Goal: Communication & Community: Answer question/provide support

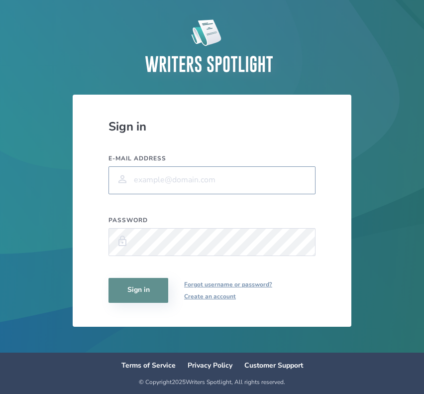
click at [177, 183] on input "E-mail address" at bounding box center [212, 180] width 207 height 28
type input "[EMAIL_ADDRESS][DOMAIN_NAME]"
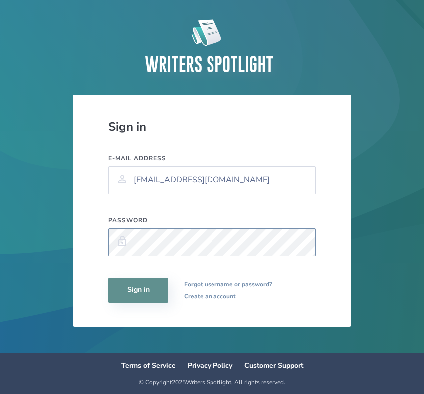
click at [109, 278] on button "Sign in" at bounding box center [139, 290] width 60 height 25
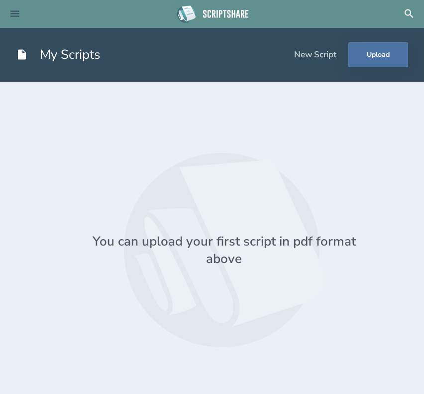
click at [16, 13] on icon at bounding box center [14, 14] width 9 height 6
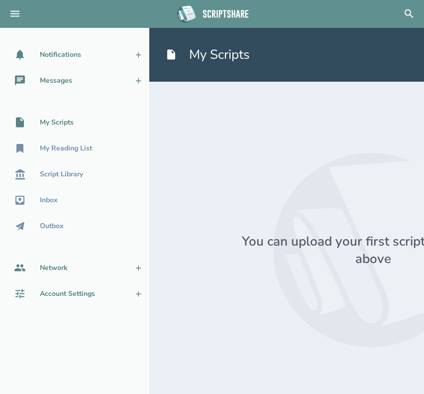
click at [123, 291] on div "Account Settings" at bounding box center [62, 294] width 124 height 12
click at [140, 292] on icon at bounding box center [138, 293] width 5 height 5
click at [127, 292] on link "Account Settings" at bounding box center [74, 294] width 149 height 22
click at [71, 293] on div "Account Settings" at bounding box center [67, 294] width 55 height 8
click at [10, 3] on button at bounding box center [15, 14] width 22 height 22
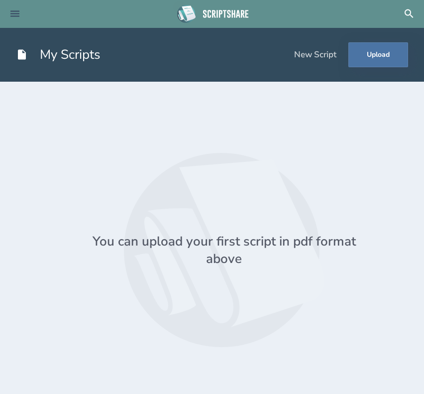
click at [12, 5] on button at bounding box center [15, 14] width 22 height 22
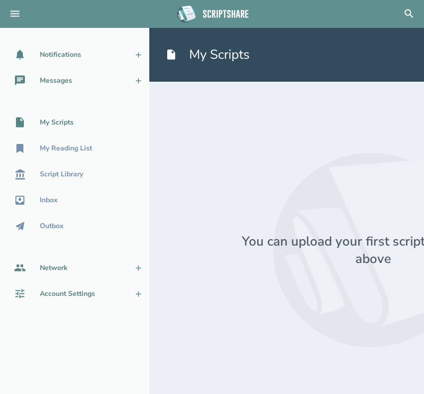
click at [44, 294] on div "Account Settings" at bounding box center [67, 294] width 55 height 8
click at [80, 58] on div "Notifications" at bounding box center [60, 55] width 41 height 8
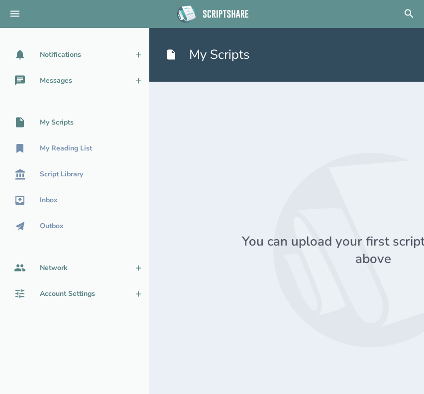
click at [237, 145] on div at bounding box center [373, 250] width 384 height 272
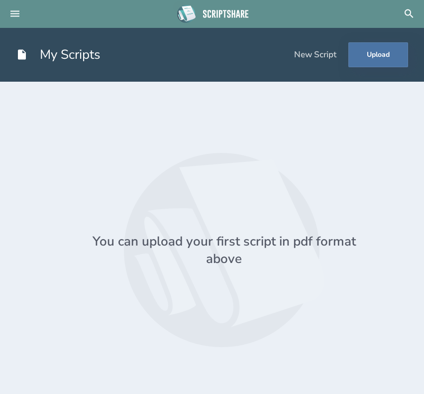
click at [221, 12] on icon at bounding box center [226, 14] width 52 height 28
click at [15, 18] on icon at bounding box center [15, 14] width 12 height 12
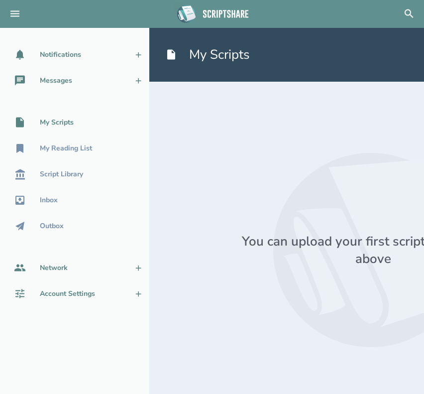
click at [137, 292] on icon at bounding box center [138, 293] width 5 height 5
click at [143, 267] on button at bounding box center [138, 268] width 22 height 22
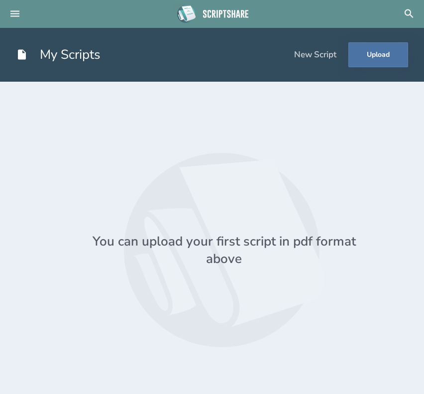
click at [283, 153] on icon at bounding box center [224, 250] width 201 height 194
click at [380, 44] on button "Upload" at bounding box center [379, 54] width 60 height 25
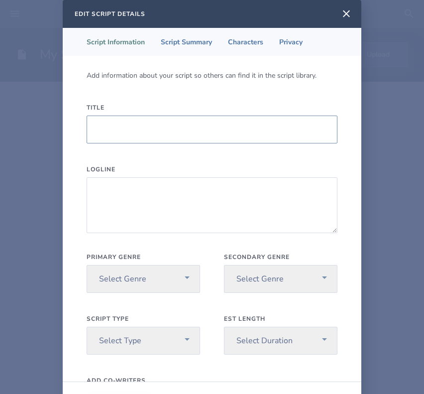
click at [223, 131] on input "Title" at bounding box center [212, 130] width 251 height 28
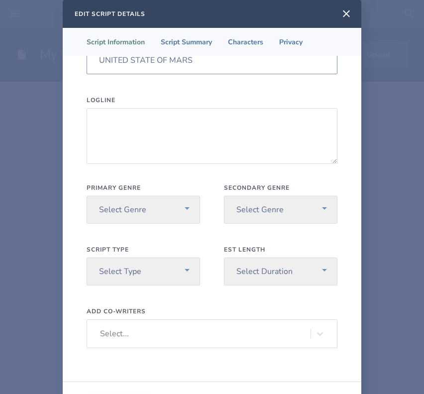
scroll to position [71, 0]
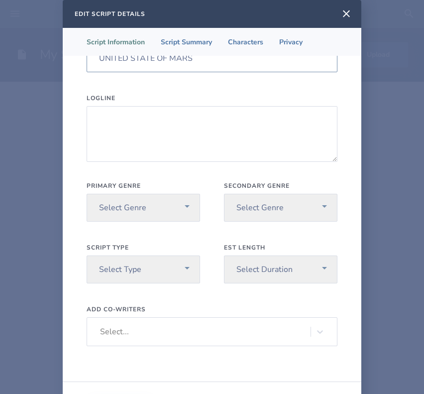
type input "UNITED STATE OF MARS"
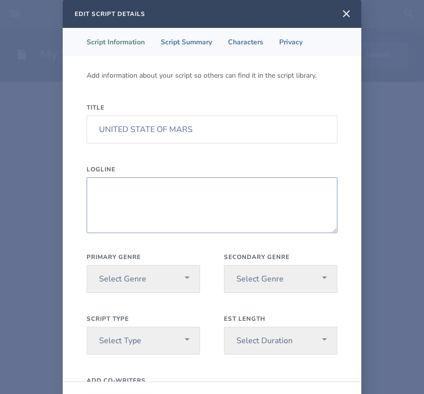
paste textarea "As humanity colonizes Mars in the future, a rag-tag crew of men who want to kee…"
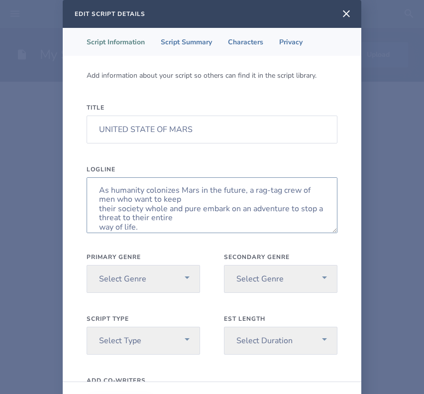
click at [141, 187] on textarea "As humanity colonizes Mars in the future, a rag-tag crew of men who want to kee…" at bounding box center [212, 205] width 251 height 56
type textarea "As humanity colonizes Mars in the future, a rag-tag crew of men who want to kee…"
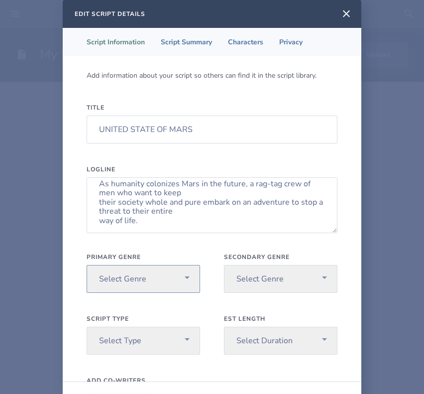
click at [168, 278] on select "Select Genre Action Adventure Animation Biography Christmas Comedy Crime Drama …" at bounding box center [144, 279] width 114 height 28
select select "5"
click at [87, 265] on select "Select Genre Action Adventure Animation Biography Christmas Comedy Crime Drama …" at bounding box center [144, 279] width 114 height 28
click at [244, 280] on select "Select Genre Action Adventure Animation Biography Christmas Comedy Crime Drama …" at bounding box center [281, 279] width 114 height 28
click at [204, 288] on div "Primary Genre Select Genre Action Adventure Animation Biography Christmas Comed…" at bounding box center [212, 314] width 251 height 123
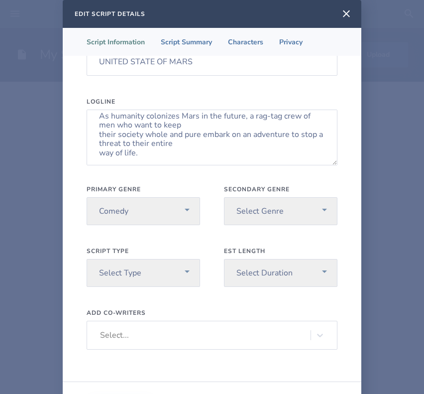
scroll to position [72, 0]
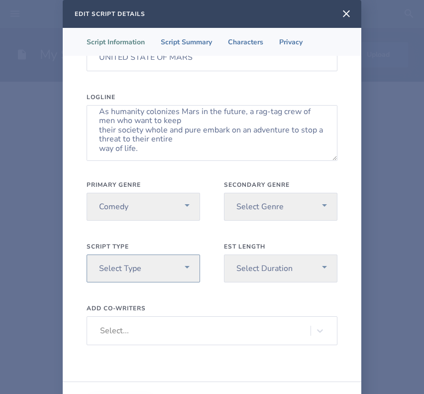
click at [161, 266] on select "Select Type Pilot Short Feature" at bounding box center [144, 268] width 114 height 28
select select "3"
click at [87, 254] on select "Select Type Pilot Short Feature" at bounding box center [144, 268] width 114 height 28
click at [279, 266] on select "Select Duration Under 30 min 30 min 60 min Feature Length" at bounding box center [281, 268] width 114 height 28
select select "4"
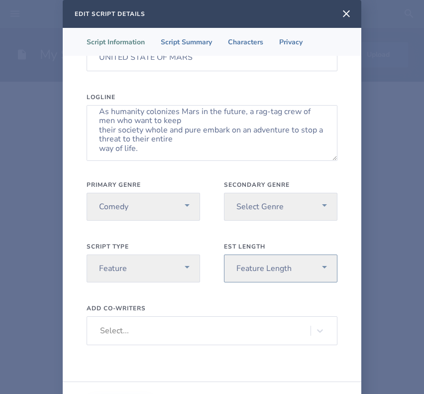
click at [224, 254] on select "Select Duration Under 30 min 30 min 60 min Feature Length" at bounding box center [281, 268] width 114 height 28
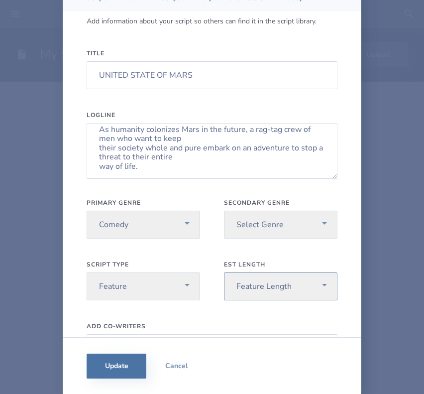
scroll to position [10, 0]
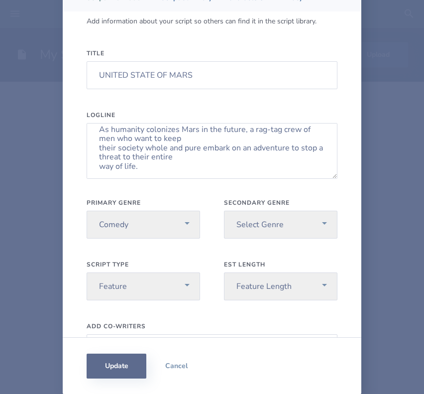
click at [116, 367] on button "Update" at bounding box center [117, 366] width 60 height 25
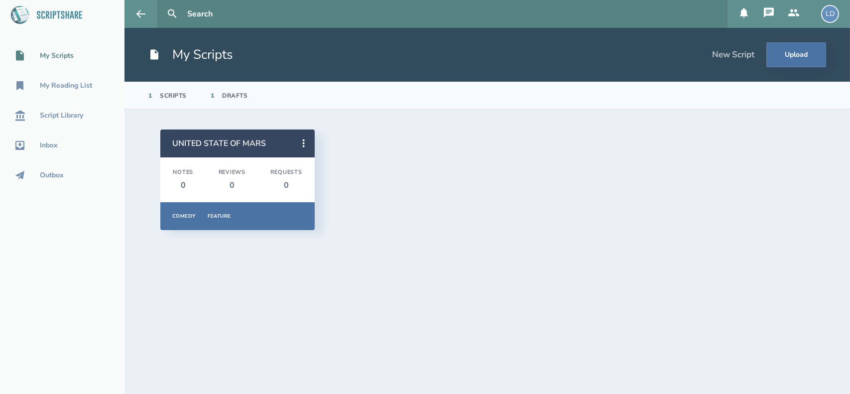
click at [789, 11] on icon at bounding box center [794, 13] width 12 height 12
click at [831, 15] on div "LD" at bounding box center [830, 14] width 18 height 18
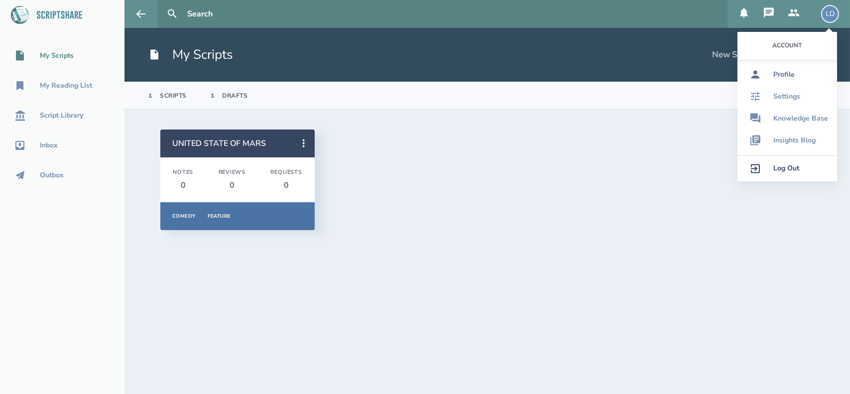
click at [783, 76] on div "Profile" at bounding box center [783, 75] width 21 height 8
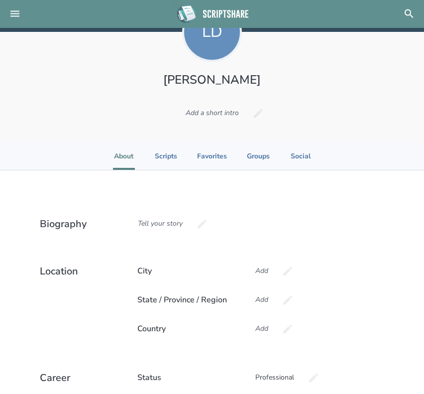
scroll to position [50, 0]
click at [174, 221] on div "Tell your story" at bounding box center [160, 223] width 62 height 27
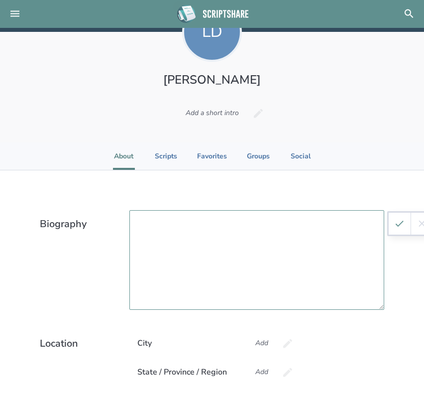
click at [183, 231] on textarea at bounding box center [256, 260] width 255 height 100
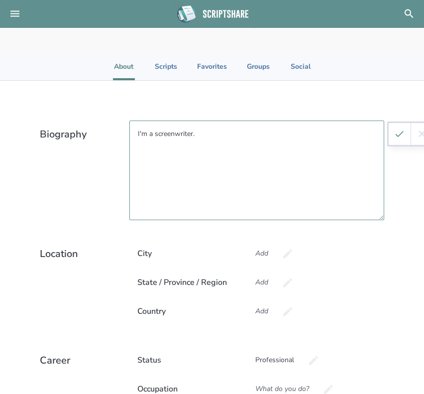
scroll to position [139, 0]
type textarea "I'm a screenwriter."
click at [368, 261] on div "City Add" at bounding box center [256, 254] width 255 height 27
click at [396, 133] on icon "submit" at bounding box center [400, 134] width 8 height 6
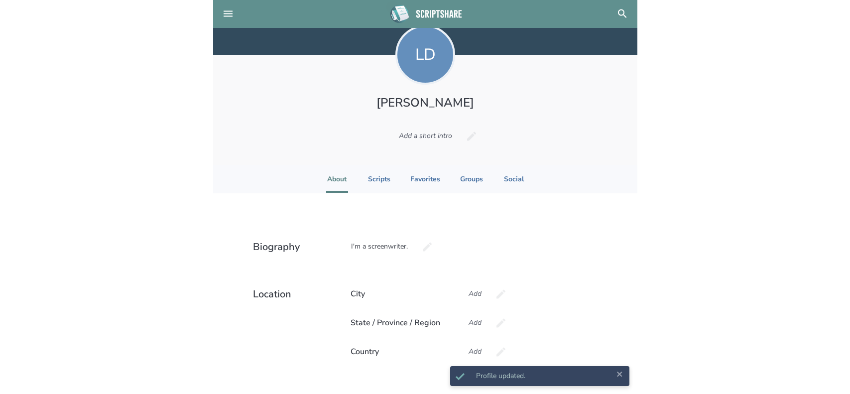
scroll to position [27, 0]
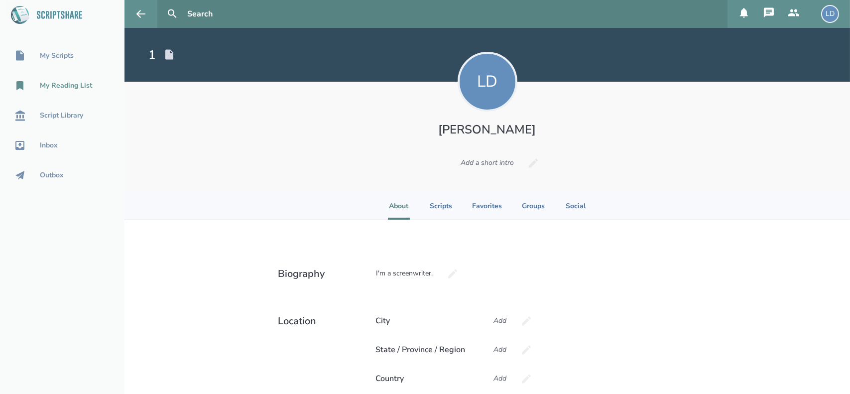
click at [74, 86] on div "My Reading List" at bounding box center [66, 86] width 52 height 8
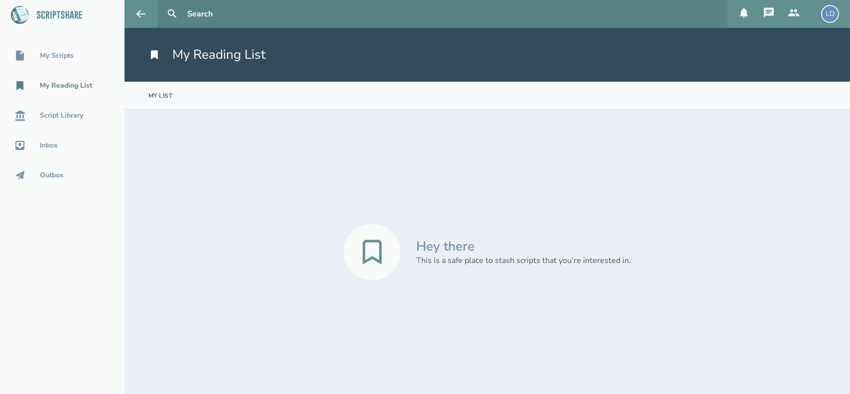
click at [366, 251] on icon at bounding box center [372, 252] width 19 height 24
click at [61, 54] on div "My Scripts" at bounding box center [57, 56] width 34 height 8
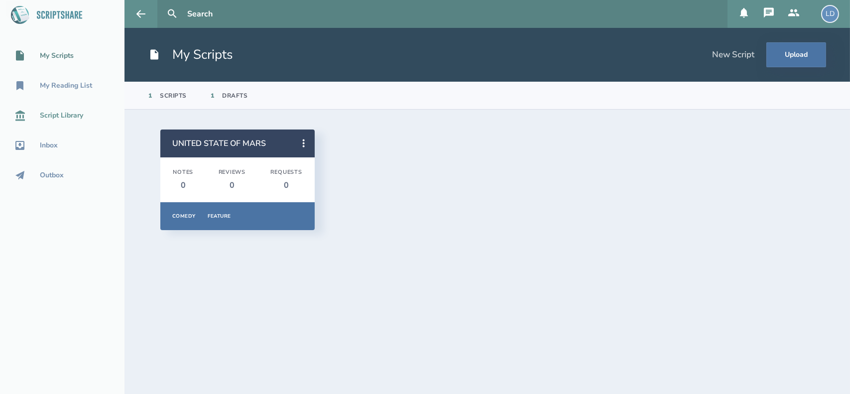
click at [64, 114] on div "Script Library" at bounding box center [61, 116] width 43 height 8
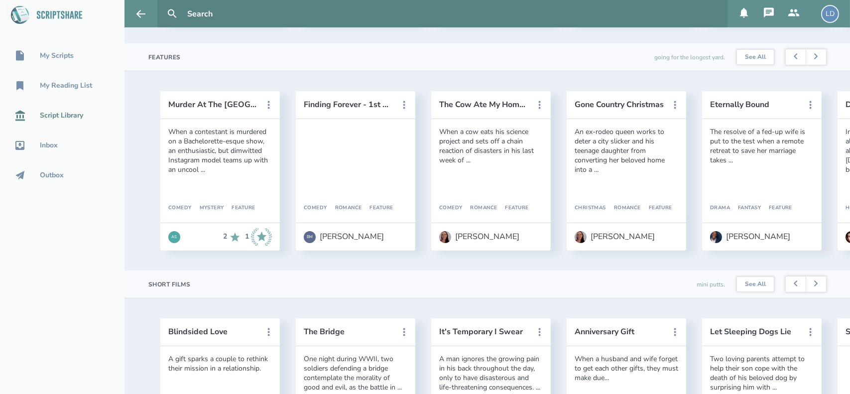
scroll to position [494, 0]
click at [336, 240] on div "[PERSON_NAME]" at bounding box center [352, 235] width 64 height 9
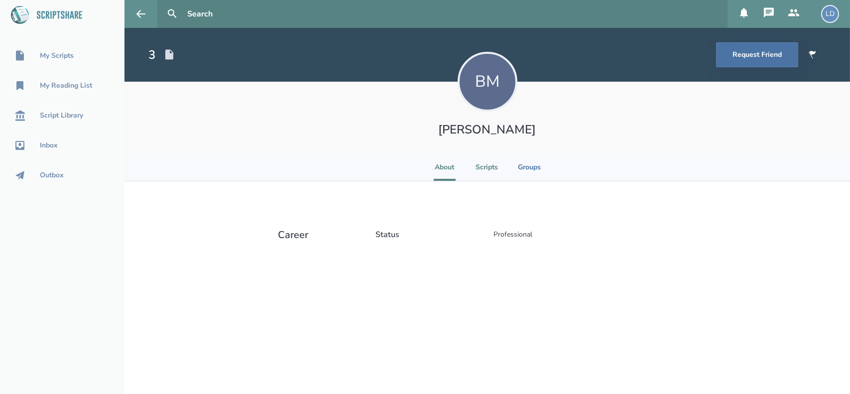
click at [478, 172] on li "Scripts" at bounding box center [487, 166] width 22 height 27
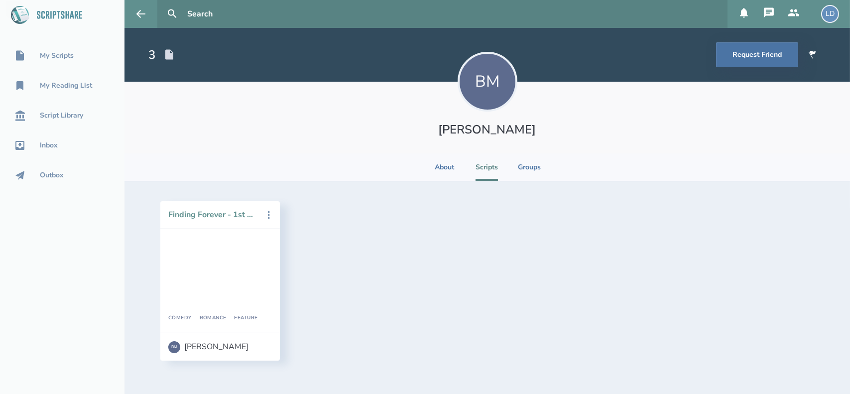
click at [231, 217] on button "Finding Forever - 1st Half" at bounding box center [213, 214] width 90 height 9
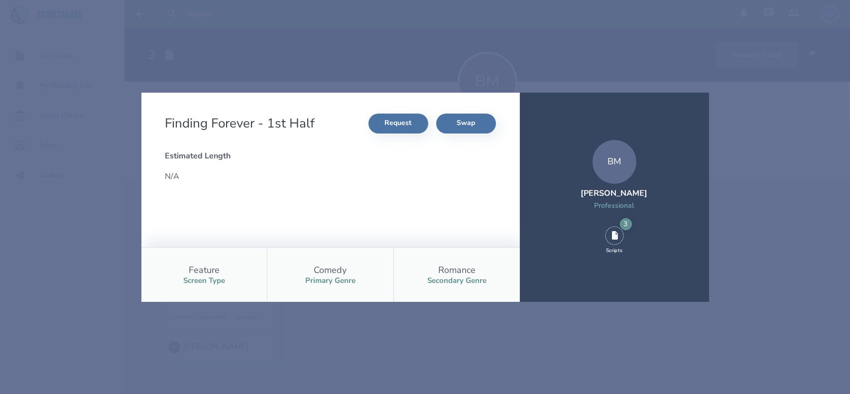
click at [623, 223] on div "3" at bounding box center [626, 224] width 12 height 12
click at [614, 256] on div "BM [PERSON_NAME] Professional 3 Scripts" at bounding box center [614, 197] width 189 height 209
click at [611, 228] on icon at bounding box center [614, 235] width 19 height 19
click at [756, 162] on div "Finding Forever - 1st Half Request Swap Estimated Length N/A Feature Screen Typ…" at bounding box center [425, 197] width 850 height 394
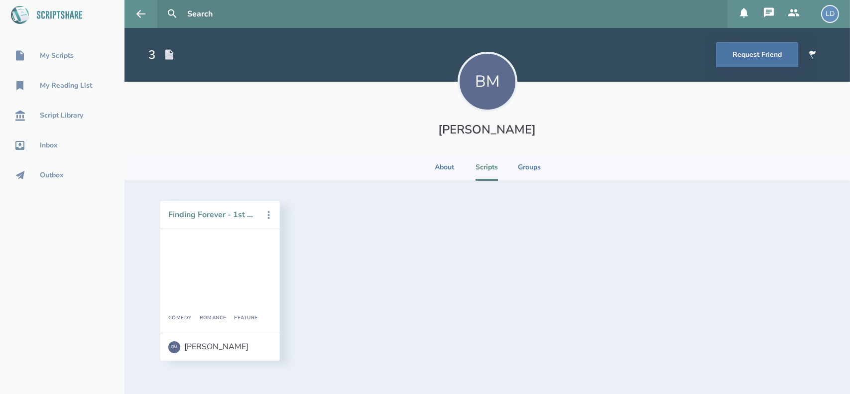
click at [199, 216] on button "Finding Forever - 1st Half" at bounding box center [213, 214] width 90 height 9
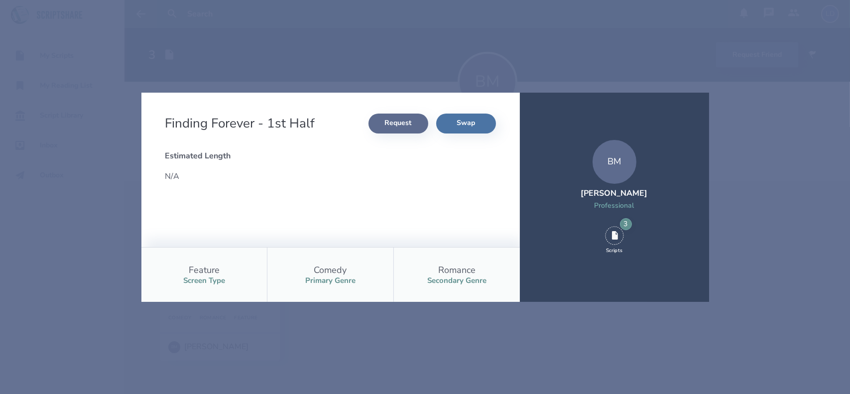
click at [390, 120] on button "Request" at bounding box center [398, 124] width 60 height 20
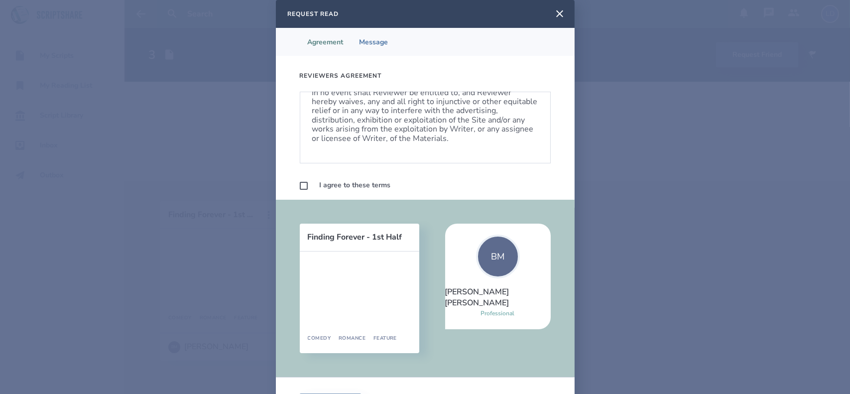
scroll to position [630, 0]
click at [399, 133] on p "In no event shall Reviewer be entitled to, and Reviewer hereby waives, any and …" at bounding box center [425, 115] width 226 height 55
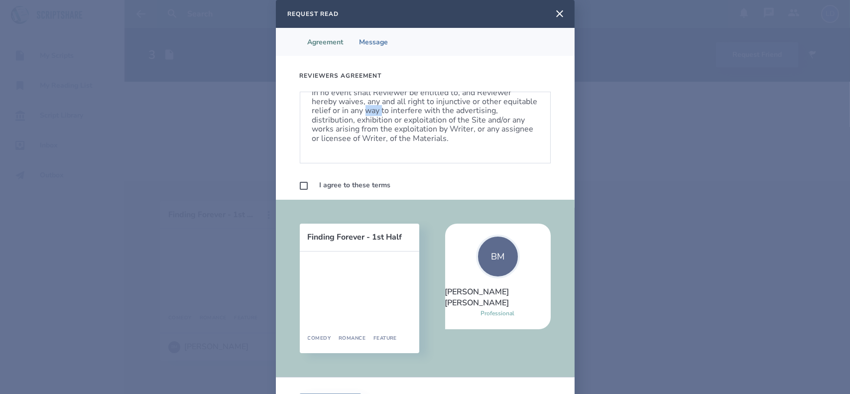
click at [399, 133] on p "In no event shall Reviewer be entitled to, and Reviewer hereby waives, any and …" at bounding box center [425, 115] width 226 height 55
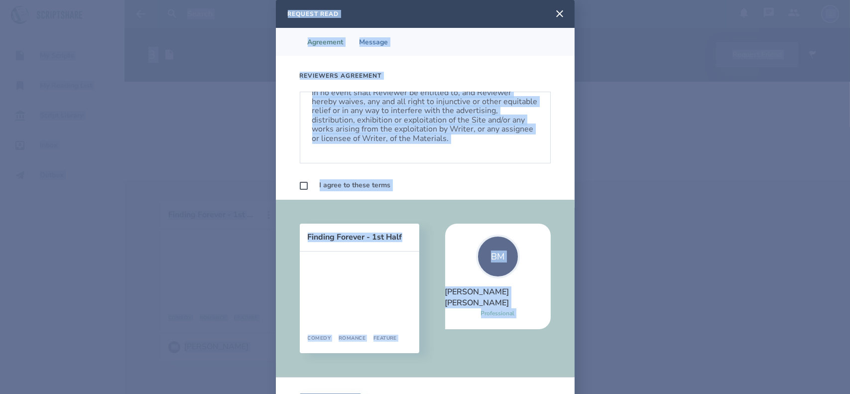
click at [469, 133] on p "In no event shall Reviewer be entitled to, and Reviewer hereby waives, any and …" at bounding box center [425, 115] width 226 height 55
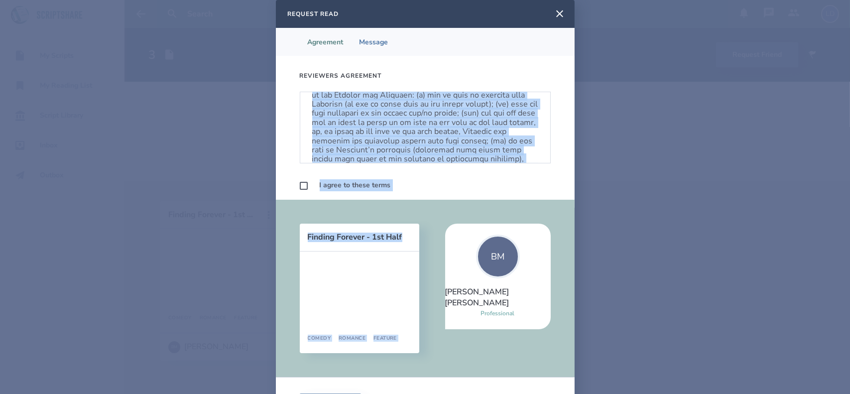
scroll to position [630, 0]
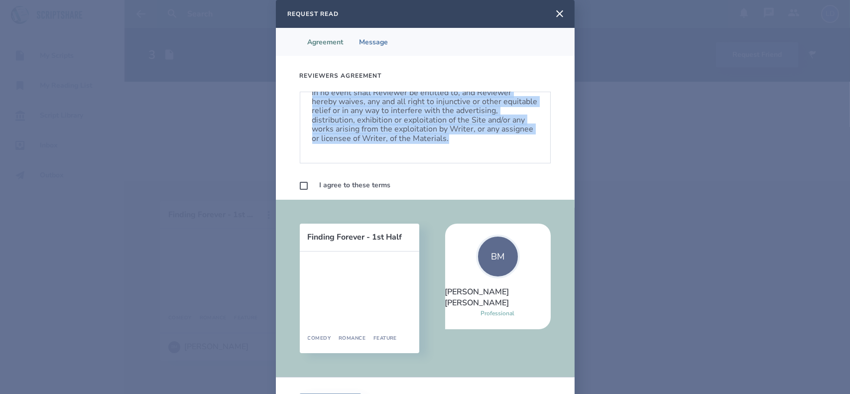
drag, startPoint x: 369, startPoint y: 107, endPoint x: 503, endPoint y: 143, distance: 138.8
click at [503, 143] on div "REVIEWERS AGREEMENT [For individuals who are reviewing and critiquing Writer su…" at bounding box center [425, 128] width 251 height 72
copy div "LOREMIPSU DOLORSITA [Con adipiscinge sed doe temporinc utl etdolorema Aliqua en…"
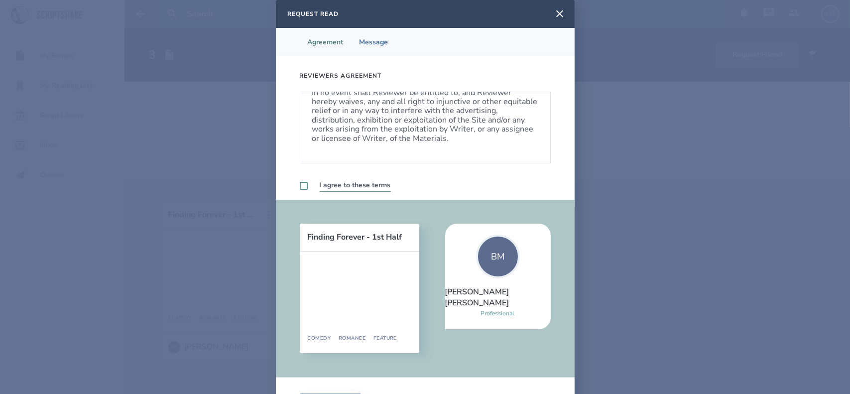
click at [335, 181] on label "I agree to these terms" at bounding box center [355, 185] width 71 height 12
checkbox input "true"
click at [363, 35] on li "Message" at bounding box center [374, 42] width 45 height 28
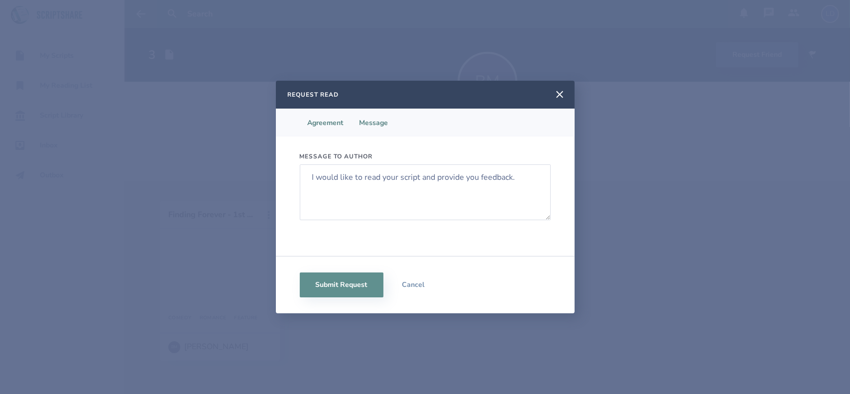
click at [326, 126] on li "Agreement" at bounding box center [326, 123] width 52 height 28
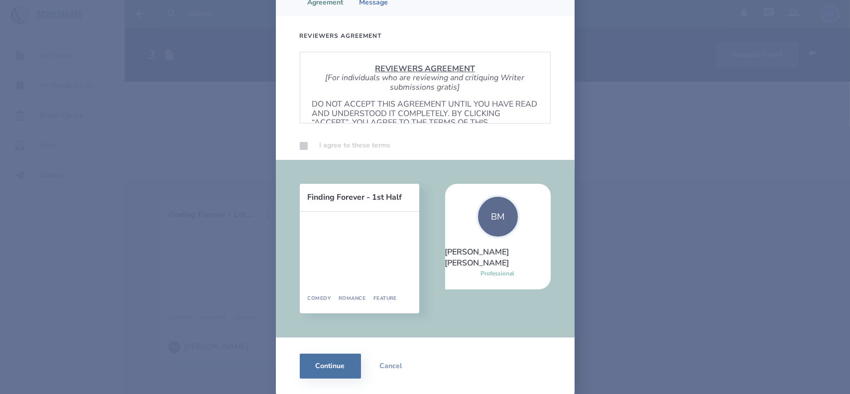
scroll to position [0, 0]
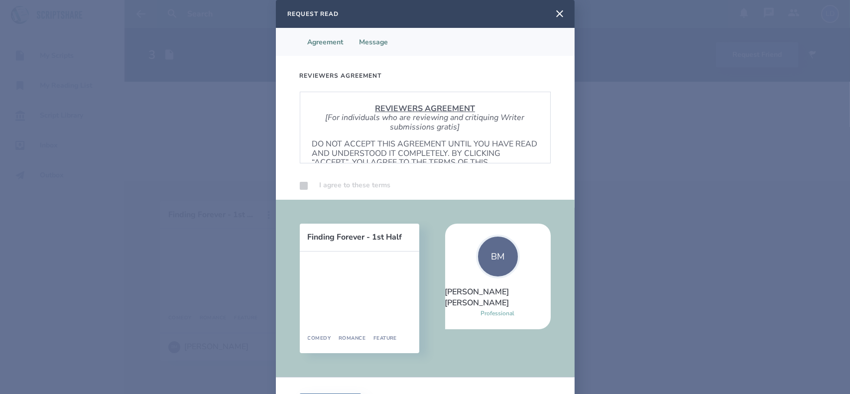
click at [366, 41] on li "Message" at bounding box center [374, 42] width 45 height 28
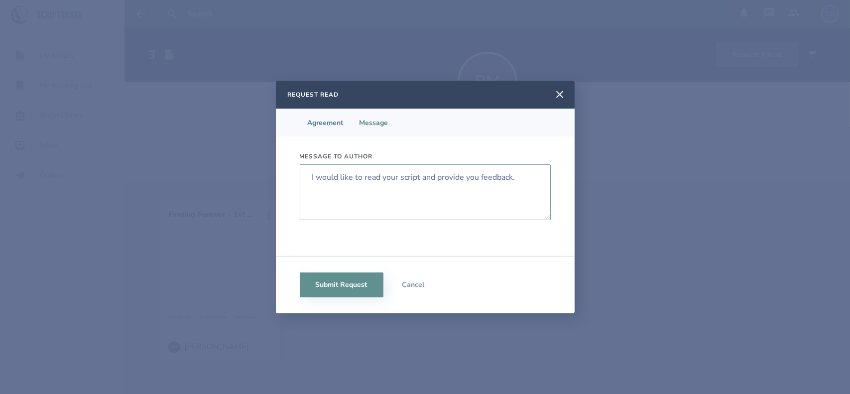
click at [312, 180] on textarea "I would like to read your script and provide you feedback." at bounding box center [425, 192] width 251 height 56
type textarea "Hey [PERSON_NAME] would like to read your script and provide you feedback."
click at [326, 128] on li "Agreement" at bounding box center [326, 123] width 52 height 28
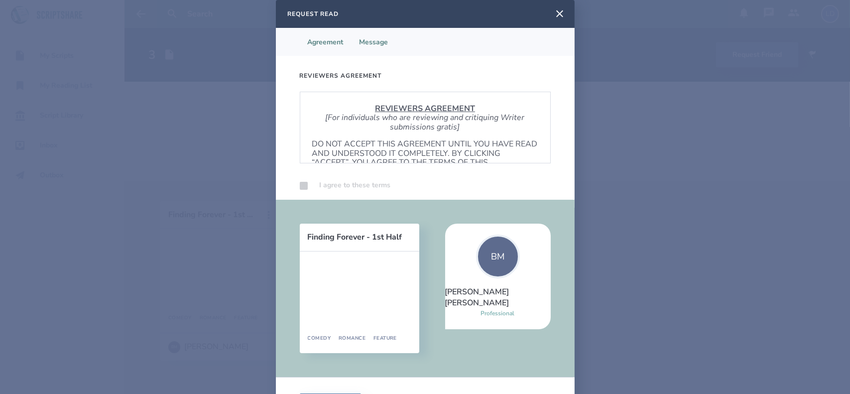
click at [370, 39] on li "Message" at bounding box center [374, 42] width 45 height 28
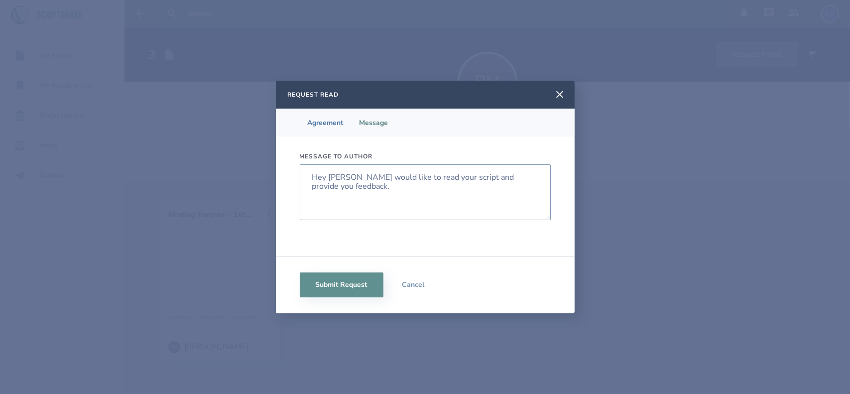
click at [344, 178] on textarea "Hey [PERSON_NAME] would like to read your script and provide you feedback." at bounding box center [425, 192] width 251 height 56
click at [345, 190] on textarea "Hey [PERSON_NAME], I would like to read your script and provide you feedback." at bounding box center [425, 192] width 251 height 56
click at [343, 189] on textarea "Hey [PERSON_NAME], I would like to read your script and provide you feedback" at bounding box center [425, 192] width 251 height 56
click at [367, 187] on textarea "Hey [PERSON_NAME], I would like to read your script and provide you feedback if…" at bounding box center [425, 192] width 251 height 56
drag, startPoint x: 422, startPoint y: 189, endPoint x: 388, endPoint y: 193, distance: 34.1
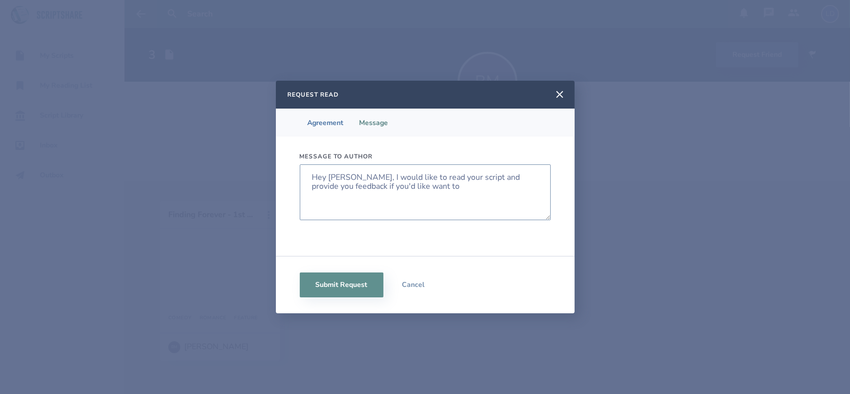
click at [388, 193] on textarea "Hey [PERSON_NAME], I would like to read your script and provide you feedback if…" at bounding box center [425, 192] width 251 height 56
type textarea "Hey [PERSON_NAME], I would like to read your script and provide you feedback if…"
click at [333, 124] on li "Agreement" at bounding box center [326, 123] width 52 height 28
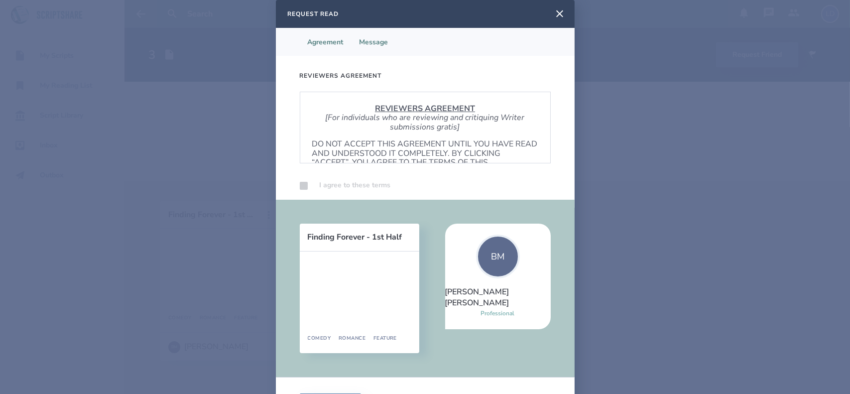
click at [377, 41] on li "Message" at bounding box center [374, 42] width 45 height 28
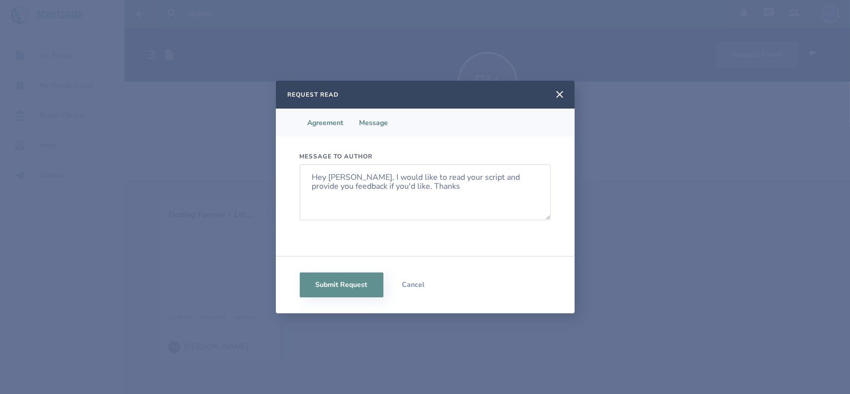
click at [318, 122] on li "Agreement" at bounding box center [326, 123] width 52 height 28
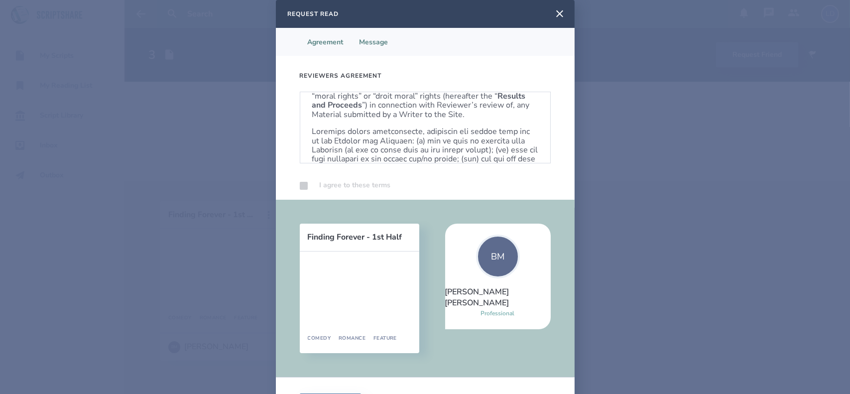
click at [381, 52] on li "Message" at bounding box center [374, 42] width 45 height 28
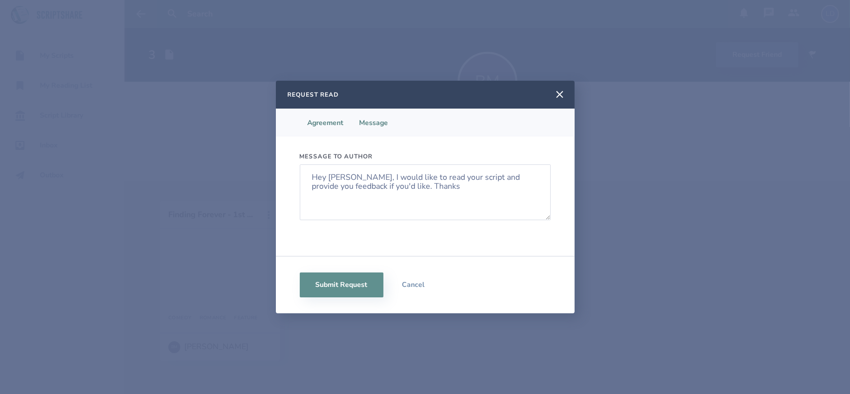
click at [322, 129] on li "Agreement" at bounding box center [326, 123] width 52 height 28
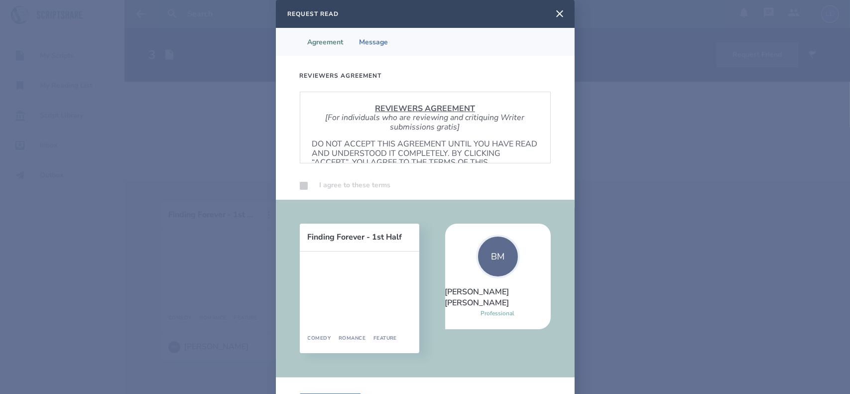
scroll to position [40, 0]
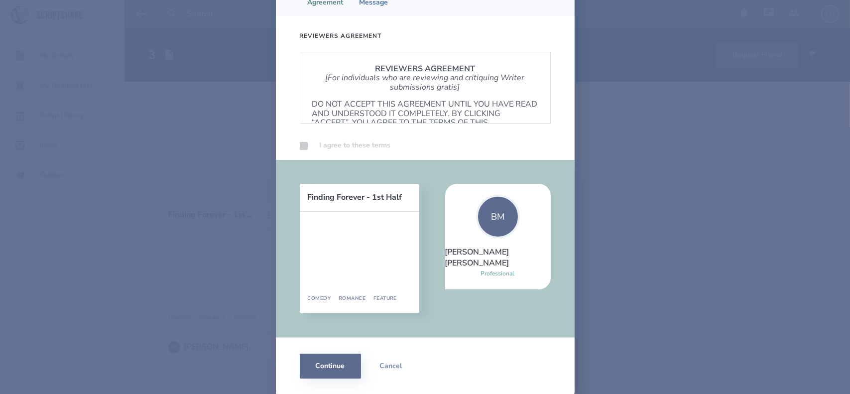
click at [332, 371] on button "Continue" at bounding box center [330, 366] width 61 height 25
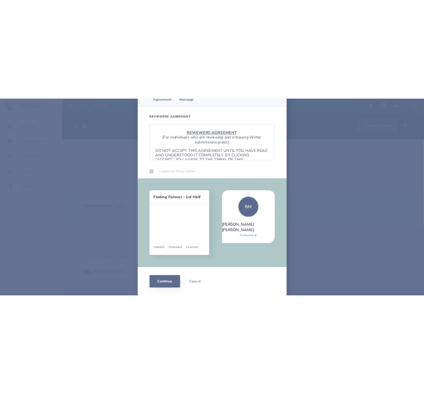
scroll to position [0, 0]
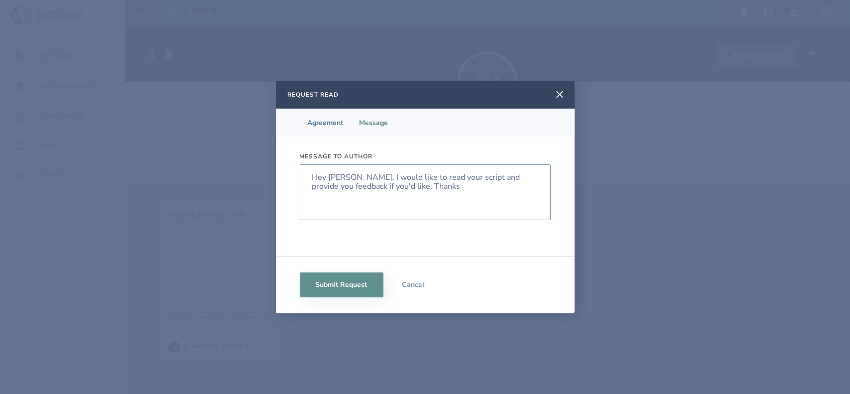
click at [442, 189] on textarea "Hey [PERSON_NAME], I would like to read your script and provide you feedback if…" at bounding box center [425, 192] width 251 height 56
click at [418, 189] on textarea "Hey [PERSON_NAME], I would like to read your script and provide you feedback if…" at bounding box center [425, 192] width 251 height 56
click at [390, 189] on textarea "Hey [PERSON_NAME], I would like to read your script and provide you feedback if…" at bounding box center [425, 192] width 251 height 56
type textarea "Hey [PERSON_NAME], I would like to read your script and provide you feedback if…"
click at [356, 289] on button "Submit Request" at bounding box center [342, 284] width 84 height 25
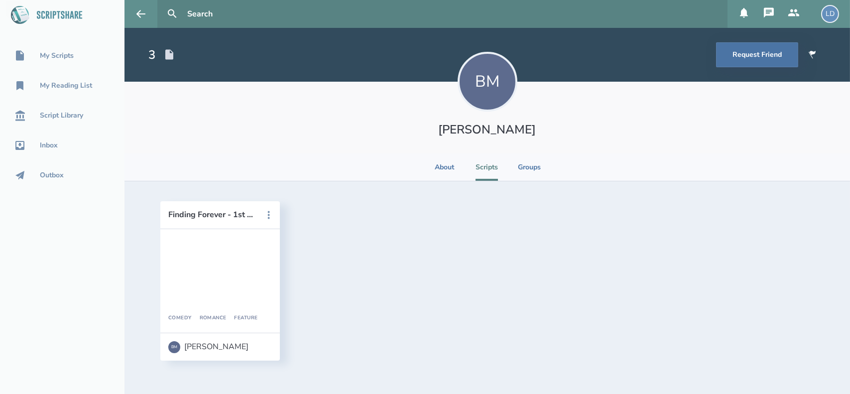
click at [164, 56] on icon at bounding box center [169, 55] width 12 height 12
click at [153, 56] on div "3" at bounding box center [151, 55] width 7 height 16
click at [82, 51] on div "My Scripts" at bounding box center [62, 56] width 124 height 12
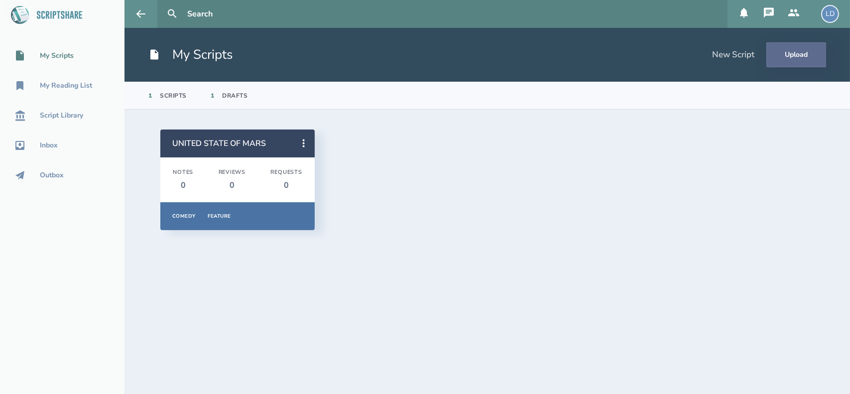
click at [796, 57] on button "Upload" at bounding box center [796, 54] width 60 height 25
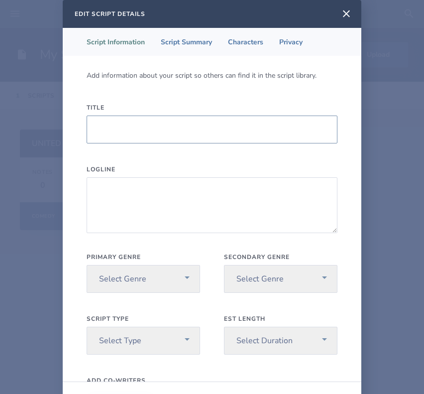
click at [221, 128] on input "Title" at bounding box center [212, 130] width 251 height 28
type input "MY LIFE"
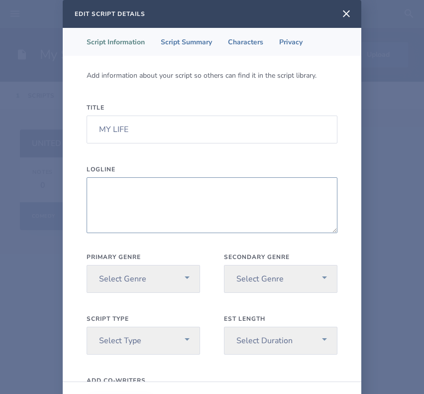
click at [269, 197] on textarea "Logline" at bounding box center [212, 205] width 251 height 56
click at [149, 276] on select "Select Genre Action Adventure Animation Biography Christmas Comedy Crime Drama …" at bounding box center [144, 279] width 114 height 28
select select "7"
click at [87, 265] on select "Select Genre Action Adventure Animation Biography Christmas Comedy Crime Drama …" at bounding box center [144, 279] width 114 height 28
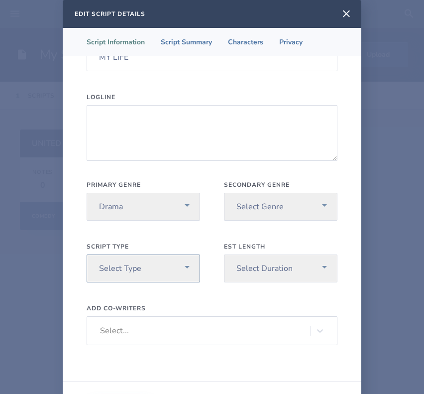
click at [164, 264] on select "Select Type Pilot Short Feature" at bounding box center [144, 268] width 114 height 28
select select "3"
click at [87, 254] on select "Select Type Pilot Short Feature" at bounding box center [144, 268] width 114 height 28
click at [249, 273] on select "Select Duration Under 30 min 30 min 60 min Feature Length" at bounding box center [281, 268] width 114 height 28
select select "4"
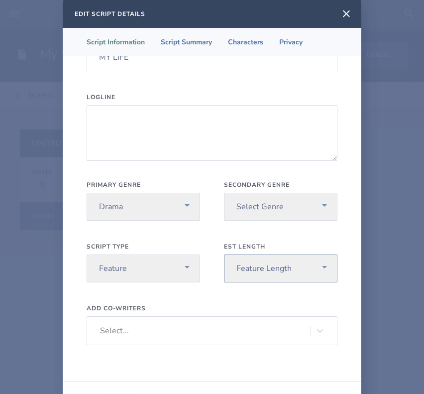
click at [224, 254] on select "Select Duration Under 30 min 30 min 60 min Feature Length" at bounding box center [281, 268] width 114 height 28
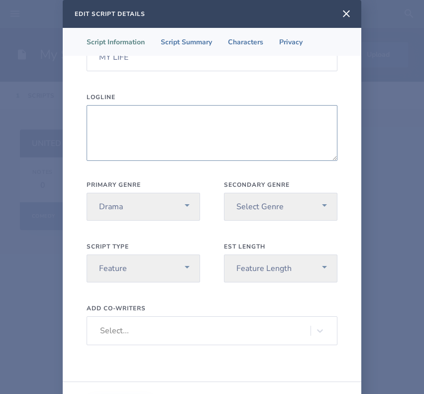
click at [217, 144] on textarea "Logline" at bounding box center [212, 133] width 251 height 56
click at [186, 43] on li "Script Summary" at bounding box center [186, 42] width 67 height 28
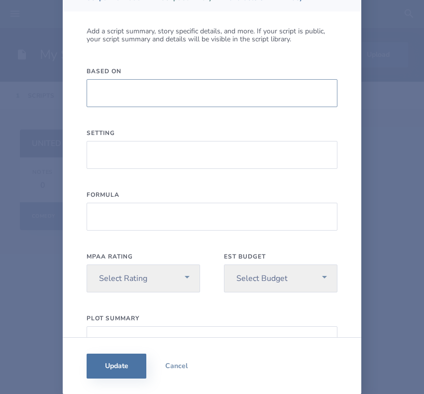
scroll to position [0, 0]
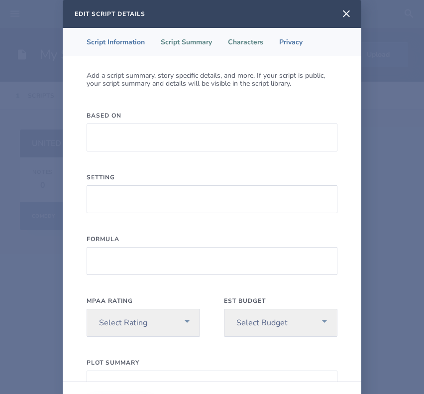
click at [242, 47] on li "Characters" at bounding box center [245, 42] width 51 height 28
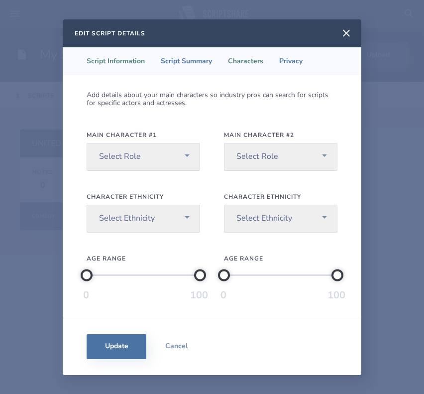
click at [114, 57] on li "Script Information" at bounding box center [116, 61] width 74 height 28
select select "7"
select select "3"
select select "4"
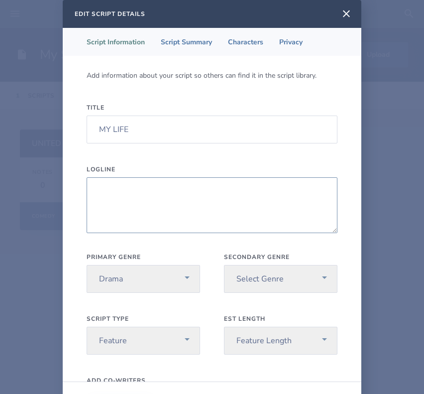
click at [161, 199] on textarea "Logline" at bounding box center [212, 205] width 251 height 56
click at [155, 195] on textarea "Embark on a life. [PERSON_NAME] meets the Fabelmans" at bounding box center [212, 205] width 251 height 56
click at [152, 191] on textarea "Embark on a life. [PERSON_NAME] meets the Fabelmans" at bounding box center [212, 205] width 251 height 56
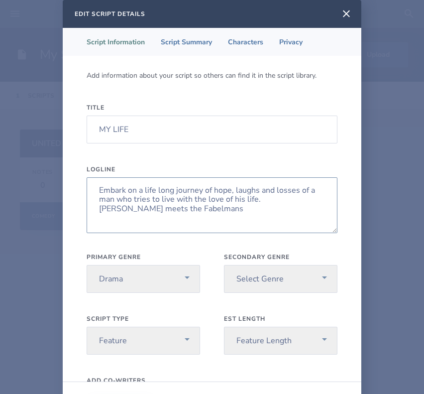
click at [201, 212] on textarea "Embark on a life long journey of hope, laughs and losses of a man who tries to …" at bounding box center [212, 205] width 251 height 56
drag, startPoint x: 256, startPoint y: 201, endPoint x: 90, endPoint y: 178, distance: 167.4
click at [90, 178] on textarea "Embark on a life long journey of hope, laughs and losses of a man who tries to …" at bounding box center [212, 205] width 251 height 56
paste textarea "In a lifelong journey marked by laughter, loss, and longing, a man struggles to…"
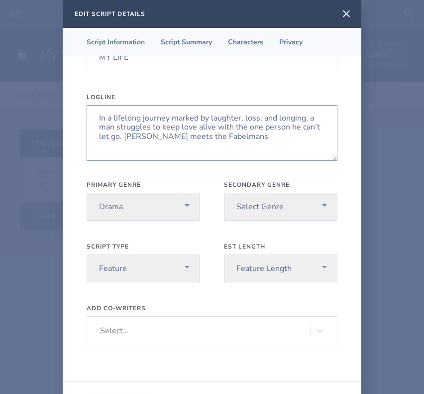
scroll to position [44, 0]
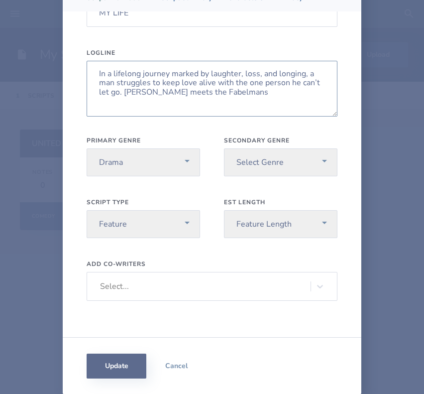
type textarea "In a lifelong journey marked by laughter, loss, and longing, a man struggles to…"
click at [121, 368] on button "Update" at bounding box center [117, 366] width 60 height 25
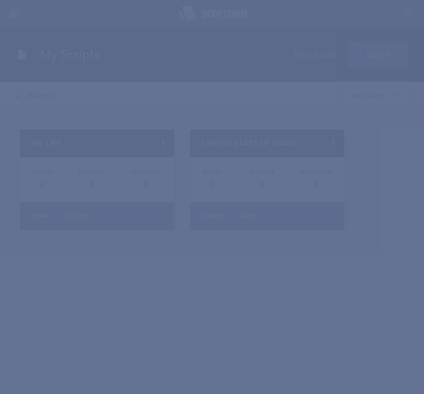
scroll to position [0, 0]
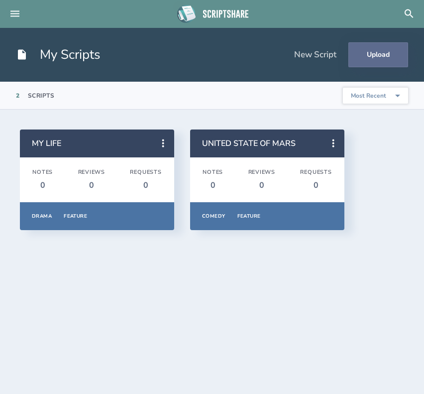
click at [375, 52] on button "Upload" at bounding box center [379, 54] width 60 height 25
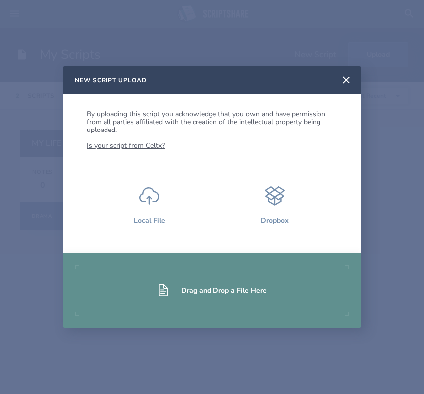
click at [195, 294] on div "Drag and Drop a File Here" at bounding box center [224, 290] width 86 height 9
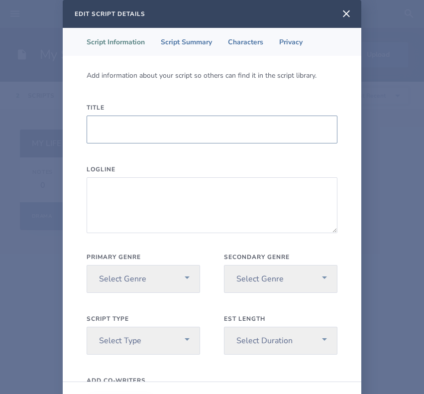
click at [165, 116] on input "Title" at bounding box center [212, 130] width 251 height 28
type input "EL DOLORADO"
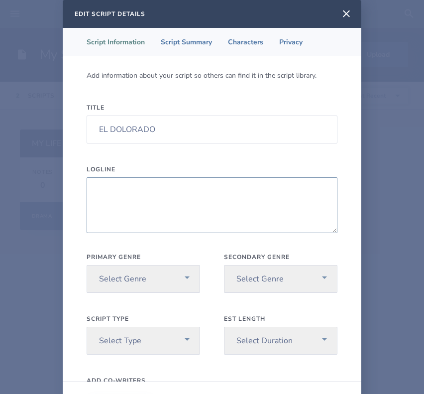
click at [185, 195] on textarea "Logline" at bounding box center [212, 205] width 251 height 56
paste textarea "A young couple discovers a letter that points to a hidden treasure, and as they…"
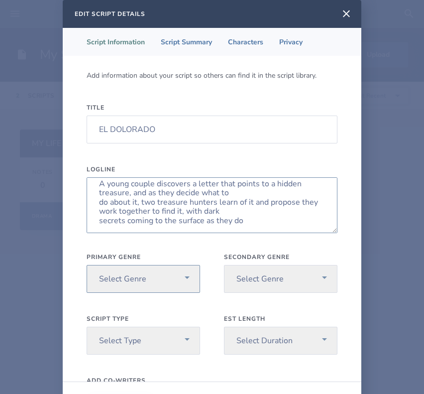
scroll to position [6, 0]
type textarea "A young couple discovers a letter that points to a hidden treasure, and as they…"
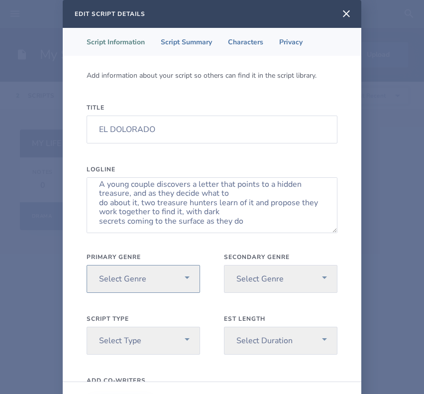
click at [154, 268] on select "Select Genre Action Adventure Animation Biography Christmas Comedy Crime Drama …" at bounding box center [144, 279] width 114 height 28
click at [159, 279] on select "Select Genre Action Adventure Animation Biography Christmas Comedy Crime Drama …" at bounding box center [144, 279] width 114 height 28
select select "20"
click at [87, 265] on select "Select Genre Action Adventure Animation Biography Christmas Comedy Crime Drama …" at bounding box center [144, 279] width 114 height 28
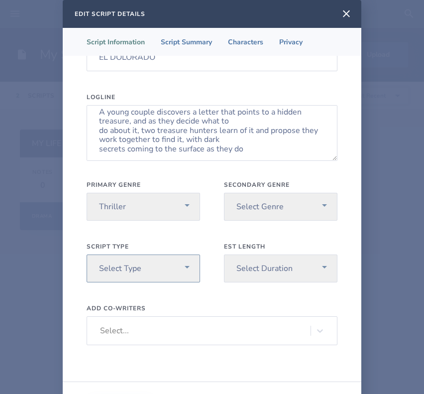
click at [158, 268] on select "Select Type Pilot Short Feature" at bounding box center [144, 268] width 114 height 28
select select "3"
click at [87, 254] on select "Select Type Pilot Short Feature" at bounding box center [144, 268] width 114 height 28
click at [253, 277] on select "Select Duration Under 30 min 30 min 60 min Feature Length" at bounding box center [281, 268] width 114 height 28
select select "4"
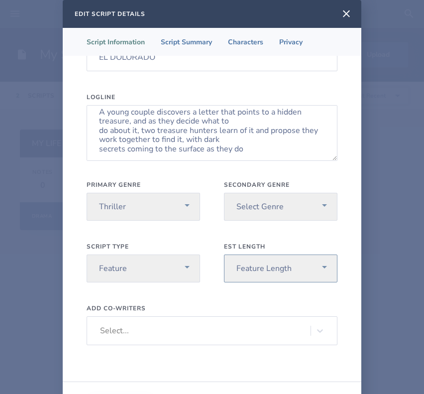
click at [224, 254] on select "Select Duration Under 30 min 30 min 60 min Feature Length" at bounding box center [281, 268] width 114 height 28
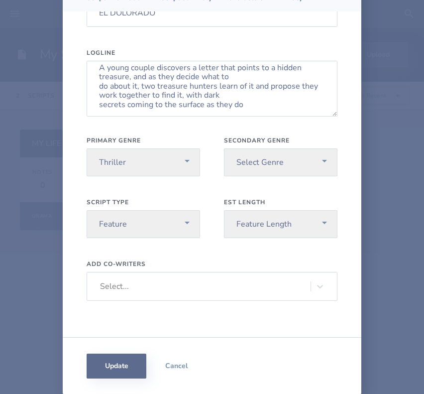
click at [112, 370] on button "Update" at bounding box center [117, 366] width 60 height 25
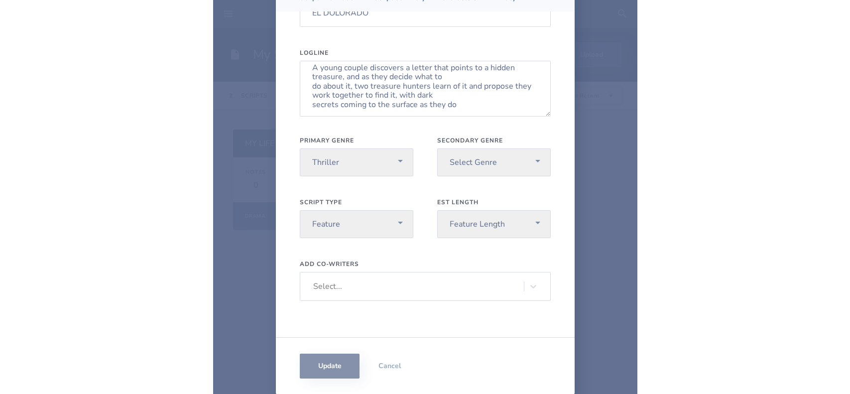
scroll to position [0, 0]
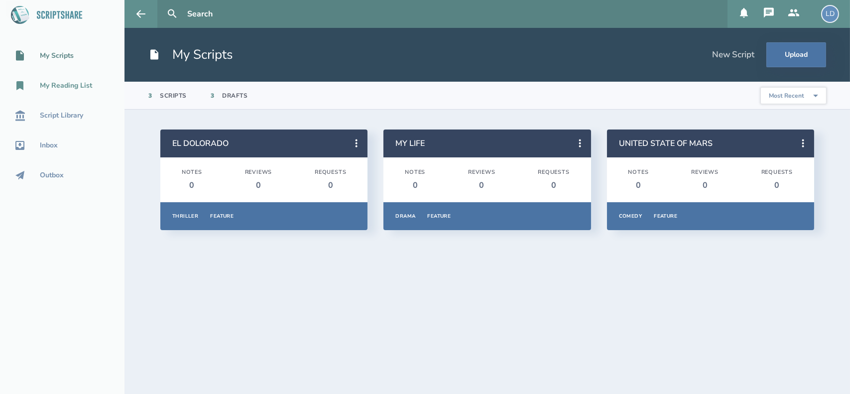
click at [73, 88] on div "My Reading List" at bounding box center [66, 86] width 52 height 8
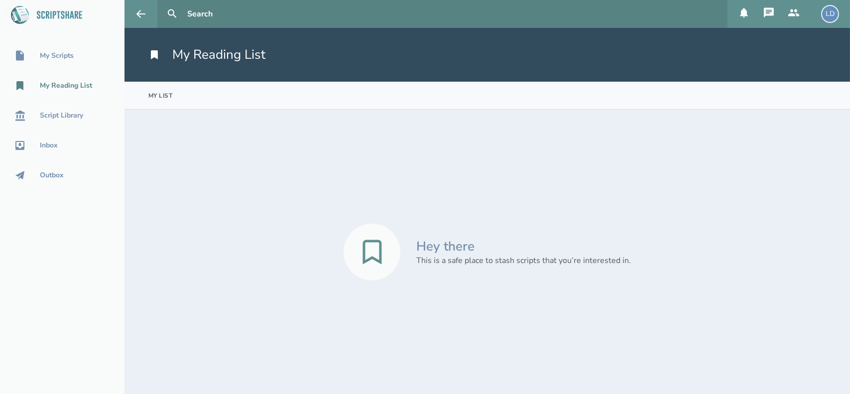
click at [471, 264] on div "This is a safe place to stash scripts that you’re interested in." at bounding box center [523, 260] width 215 height 11
click at [60, 112] on div "Script Library" at bounding box center [61, 116] width 43 height 8
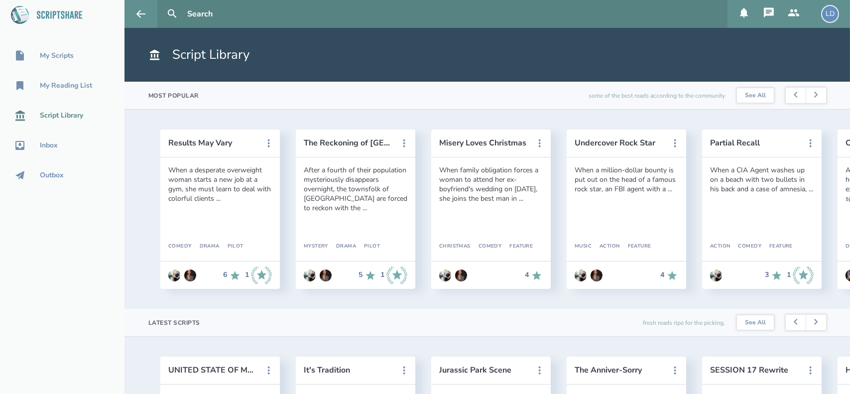
click at [151, 142] on div "Results May Vary When a desperate overweight woman starts a new job at a gym, s…" at bounding box center [487, 210] width 686 height 163
click at [177, 19] on icon at bounding box center [172, 14] width 12 height 12
click at [171, 13] on icon at bounding box center [172, 14] width 12 height 12
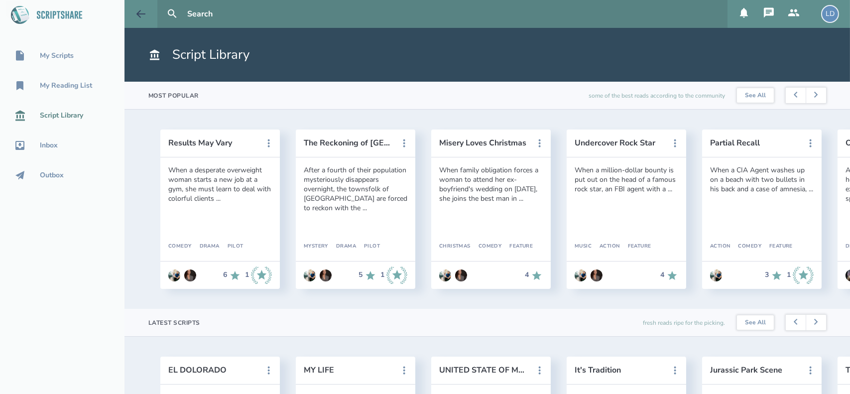
click at [142, 11] on icon at bounding box center [141, 14] width 12 height 12
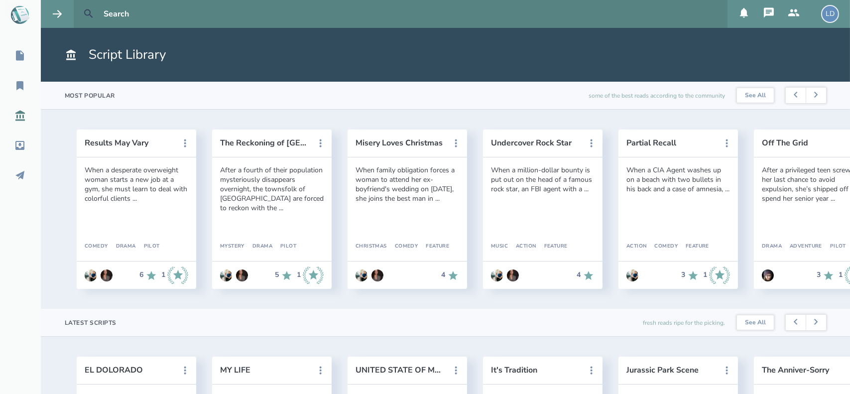
click at [88, 19] on icon at bounding box center [89, 14] width 12 height 12
click at [192, 17] on input "text" at bounding box center [412, 14] width 624 height 28
click at [78, 3] on button at bounding box center [89, 14] width 22 height 22
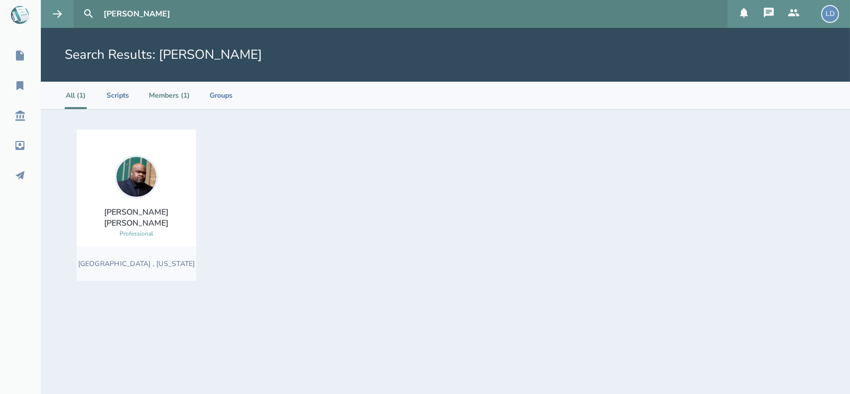
click at [166, 95] on li "Members (1)" at bounding box center [169, 95] width 41 height 27
click at [57, 8] on icon at bounding box center [57, 14] width 12 height 12
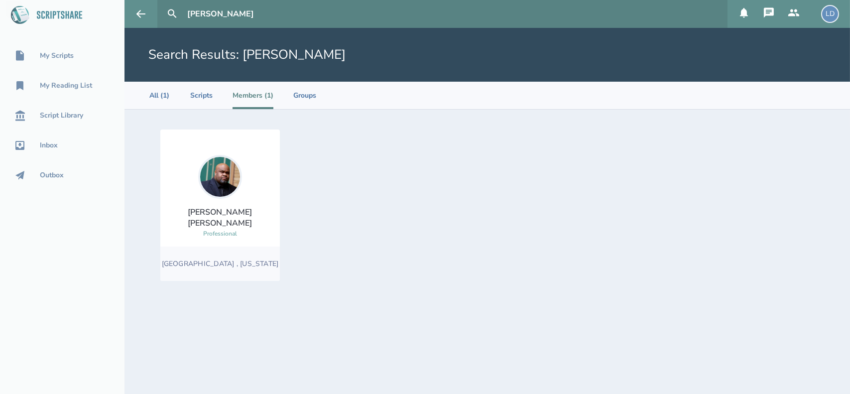
drag, startPoint x: 255, startPoint y: 11, endPoint x: 158, endPoint y: 16, distance: 97.2
click at [158, 16] on form "[PERSON_NAME]" at bounding box center [442, 14] width 570 height 28
click at [161, 3] on button at bounding box center [172, 14] width 22 height 22
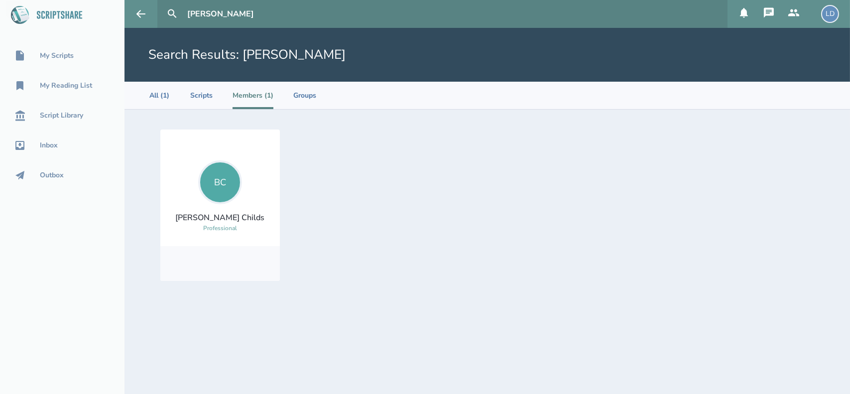
drag, startPoint x: 243, startPoint y: 12, endPoint x: 218, endPoint y: 13, distance: 24.9
click at [218, 13] on input "[PERSON_NAME]" at bounding box center [453, 14] width 540 height 28
click at [161, 3] on button at bounding box center [172, 14] width 22 height 22
drag, startPoint x: 224, startPoint y: 11, endPoint x: 108, endPoint y: -3, distance: 117.0
click at [108, 0] on html "My Scripts My Reading List Script Library Inbox Outbox [PERSON_NAME] Search Res…" at bounding box center [425, 197] width 850 height 394
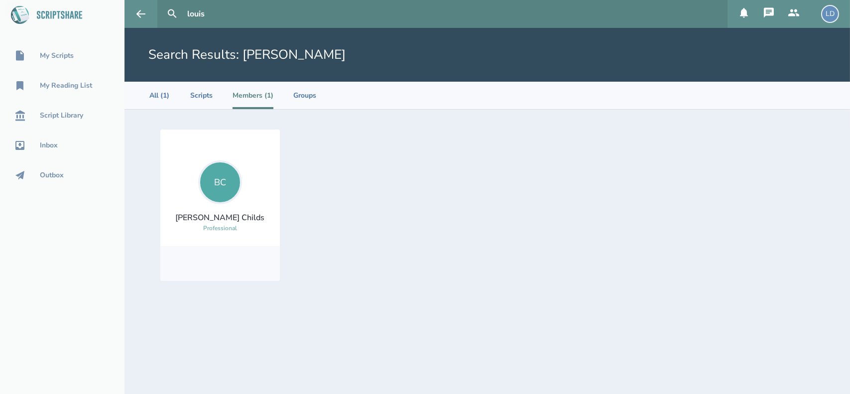
type input "louis"
click at [161, 3] on button at bounding box center [172, 14] width 22 height 22
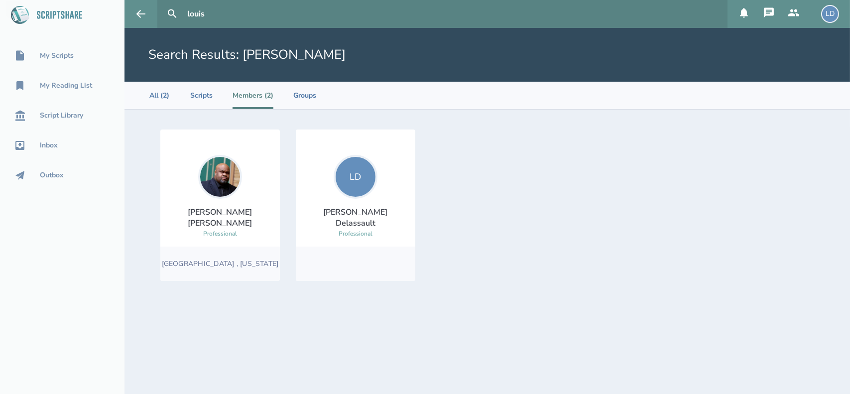
click at [225, 188] on img at bounding box center [220, 177] width 44 height 44
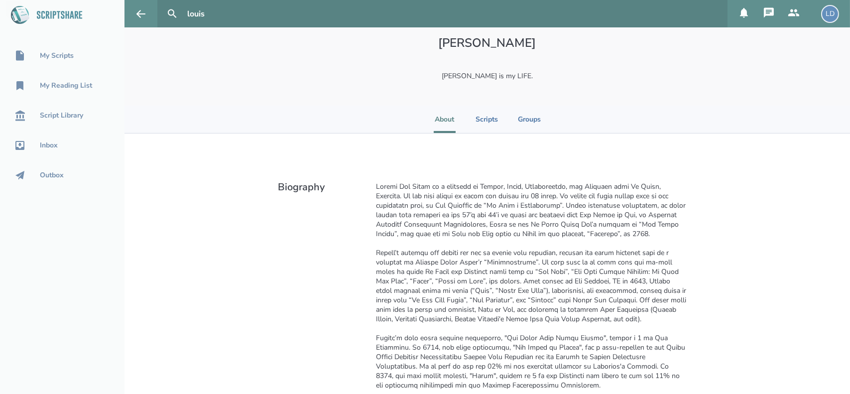
scroll to position [88, 0]
click at [479, 115] on li "Scripts" at bounding box center [487, 118] width 22 height 27
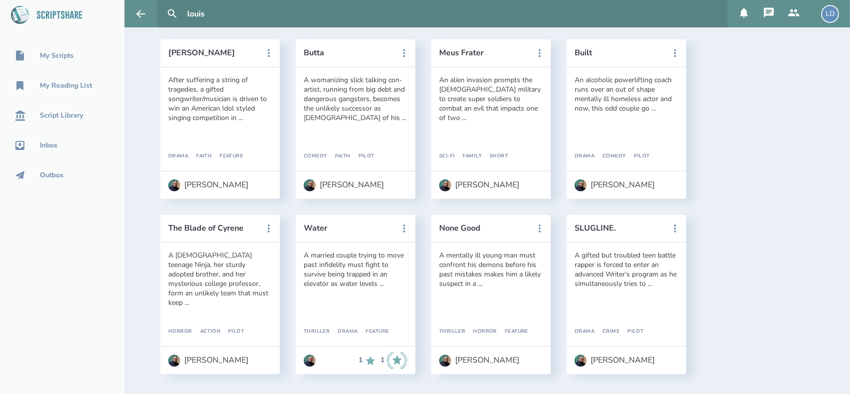
scroll to position [0, 0]
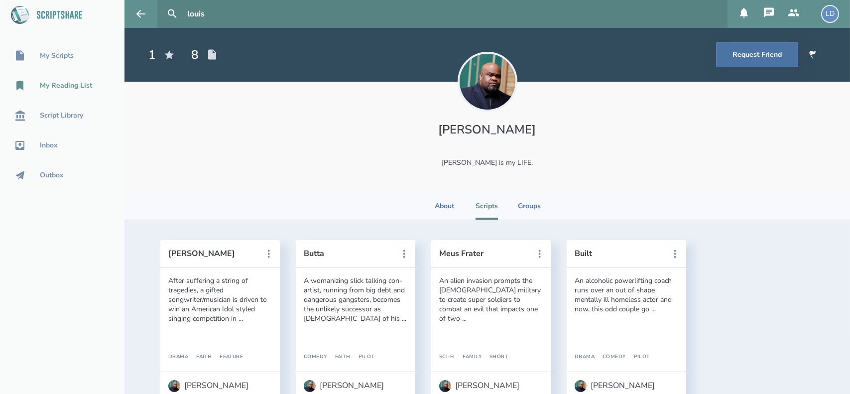
click at [65, 86] on div "My Reading List" at bounding box center [66, 86] width 52 height 8
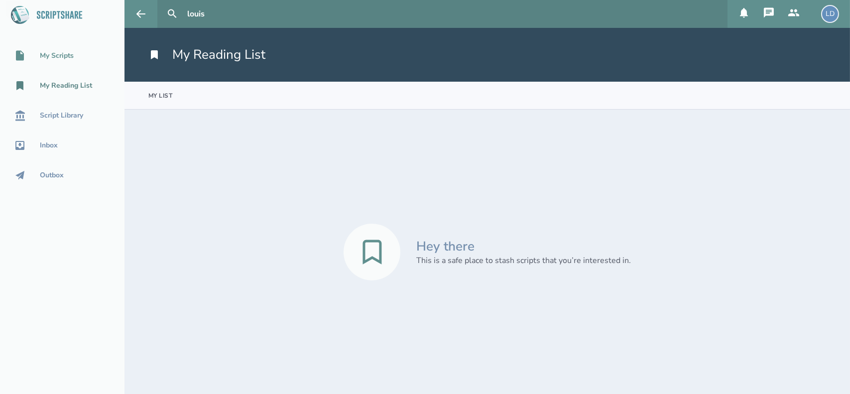
click at [62, 61] on div "My Scripts" at bounding box center [62, 56] width 124 height 12
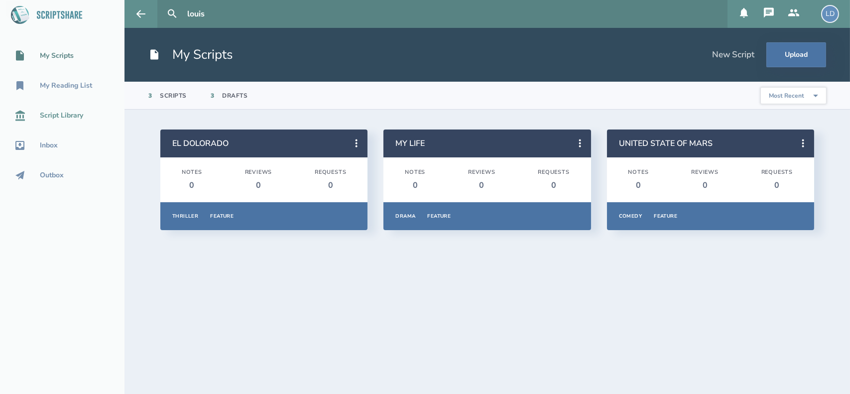
click at [54, 116] on div "Script Library" at bounding box center [61, 116] width 43 height 8
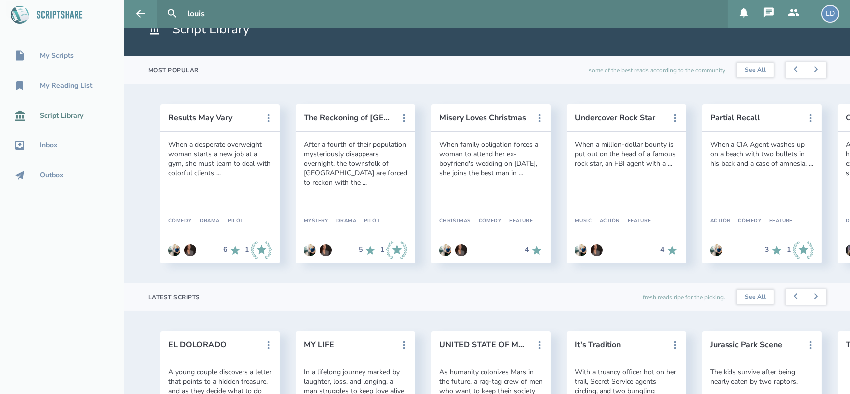
scroll to position [28, 0]
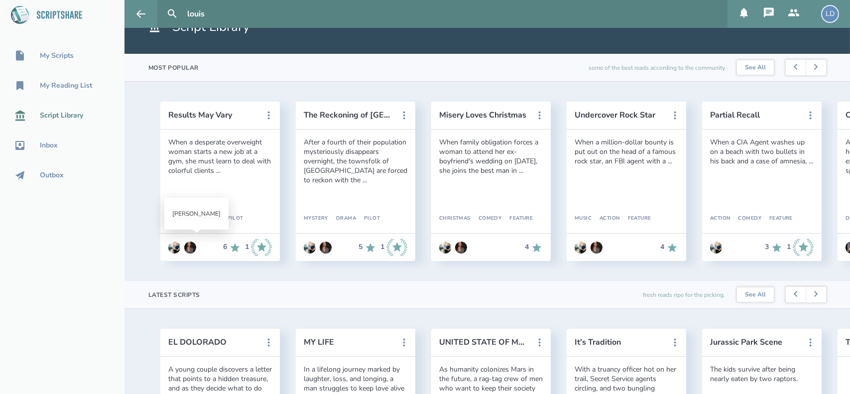
click at [192, 249] on img at bounding box center [190, 248] width 12 height 12
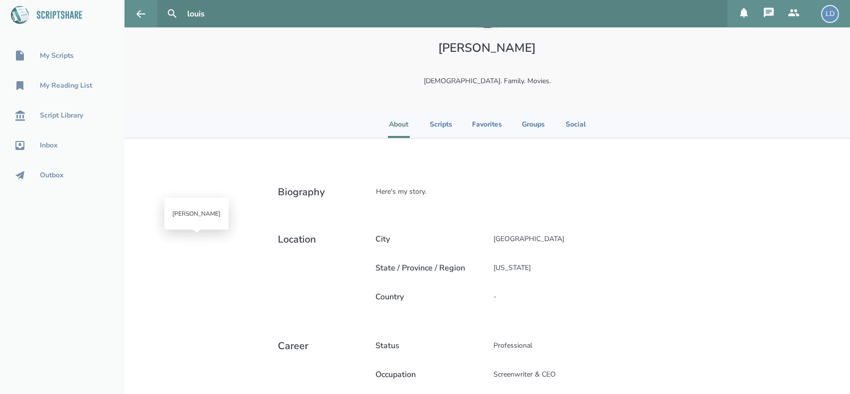
scroll to position [81, 0]
click at [430, 129] on li "Scripts" at bounding box center [441, 124] width 22 height 27
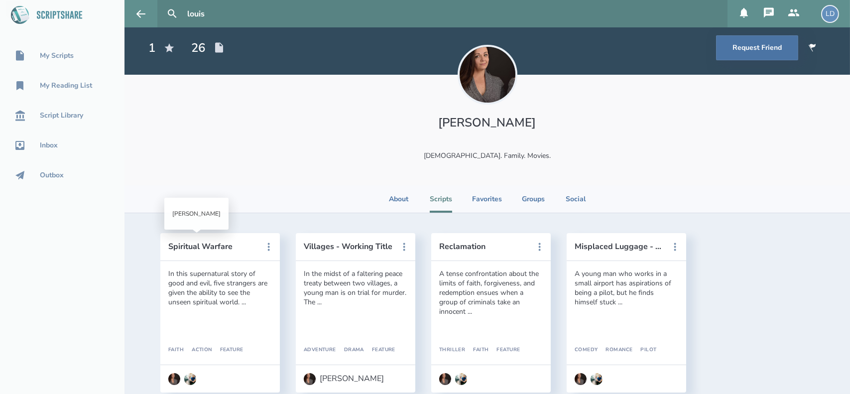
scroll to position [0, 0]
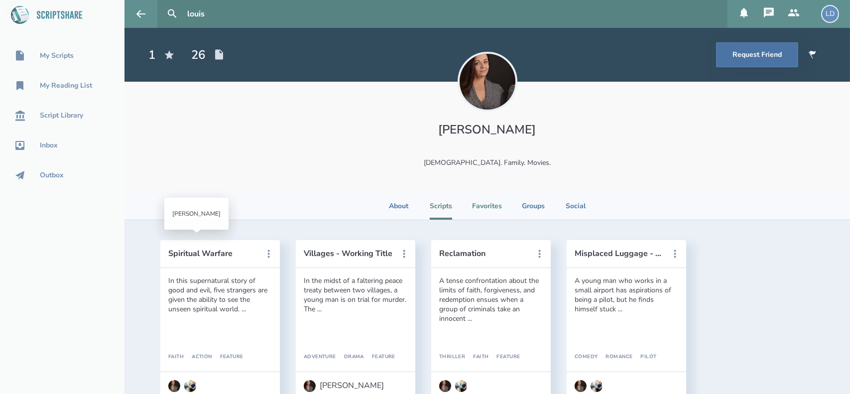
click at [488, 202] on li "Favorites" at bounding box center [487, 205] width 30 height 27
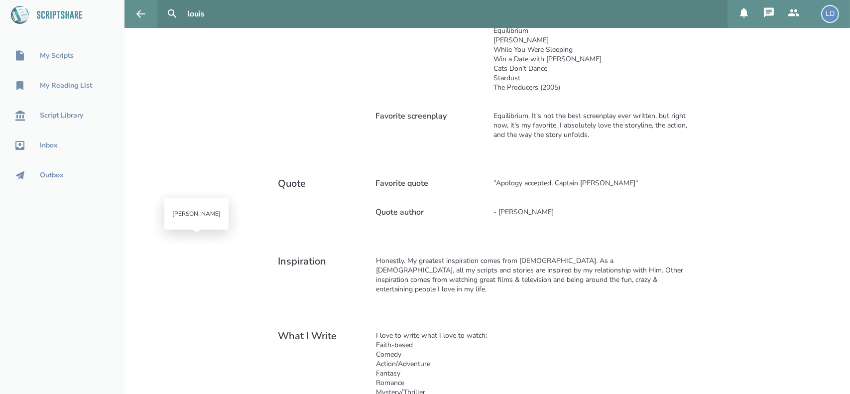
scroll to position [380, 0]
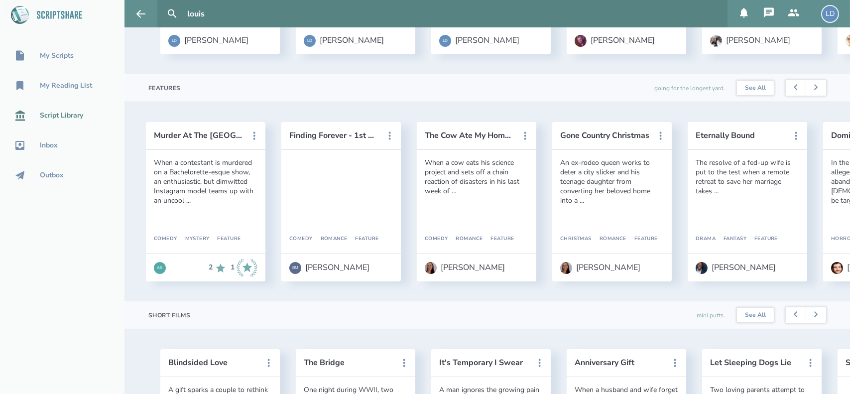
scroll to position [0, 18]
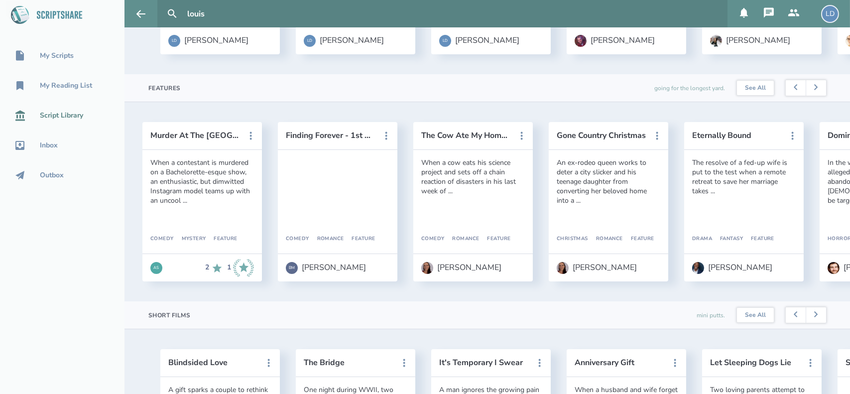
click at [224, 277] on div "2 1" at bounding box center [227, 268] width 53 height 18
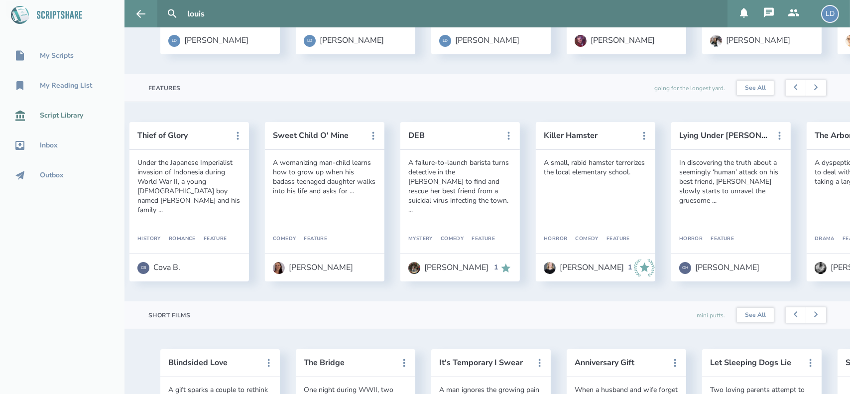
scroll to position [0, 842]
click at [302, 272] on div "[PERSON_NAME]" at bounding box center [323, 267] width 64 height 9
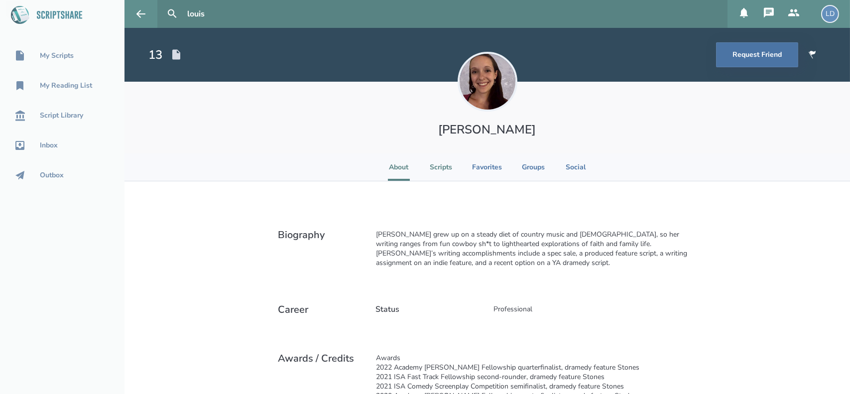
click at [436, 165] on li "Scripts" at bounding box center [441, 166] width 22 height 27
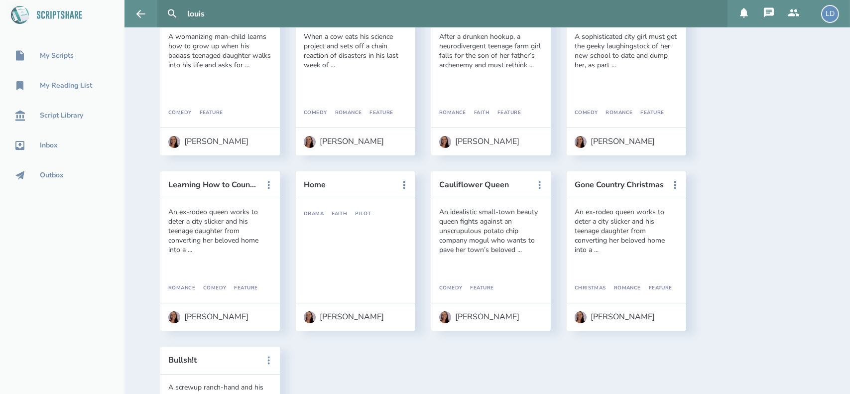
scroll to position [512, 0]
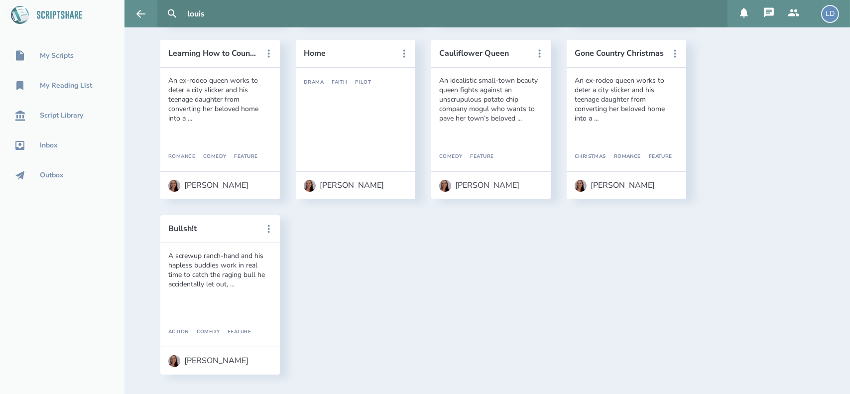
click at [220, 237] on header "Bullsh!t" at bounding box center [220, 229] width 120 height 28
click at [188, 229] on button "Bullsh!t" at bounding box center [213, 228] width 90 height 9
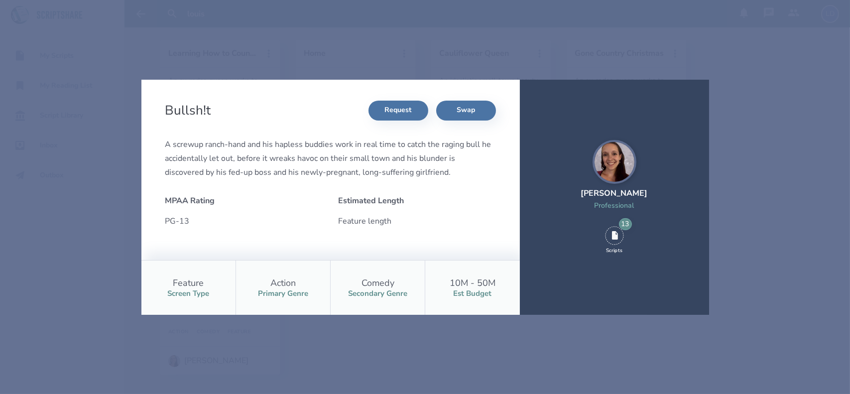
click at [782, 129] on div "Bullsh!t Request Swap A screwup ranch-hand and his hapless buddies work in real…" at bounding box center [425, 197] width 850 height 394
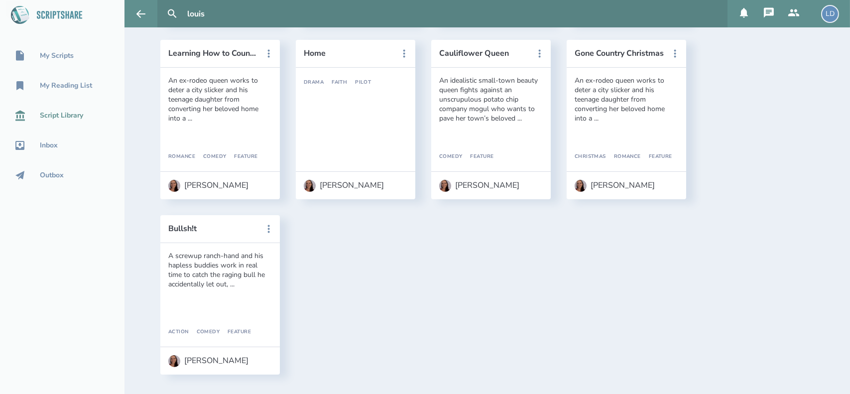
click at [59, 112] on div "Script Library" at bounding box center [61, 116] width 43 height 8
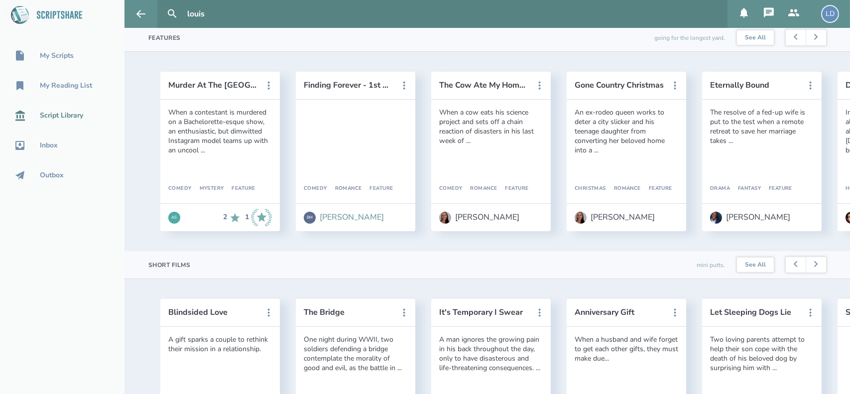
click at [335, 222] on div "[PERSON_NAME]" at bounding box center [352, 217] width 64 height 9
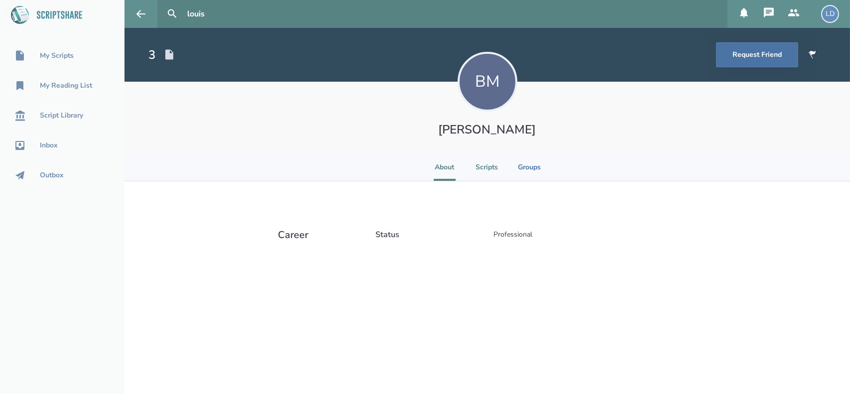
click at [484, 171] on li "Scripts" at bounding box center [487, 166] width 22 height 27
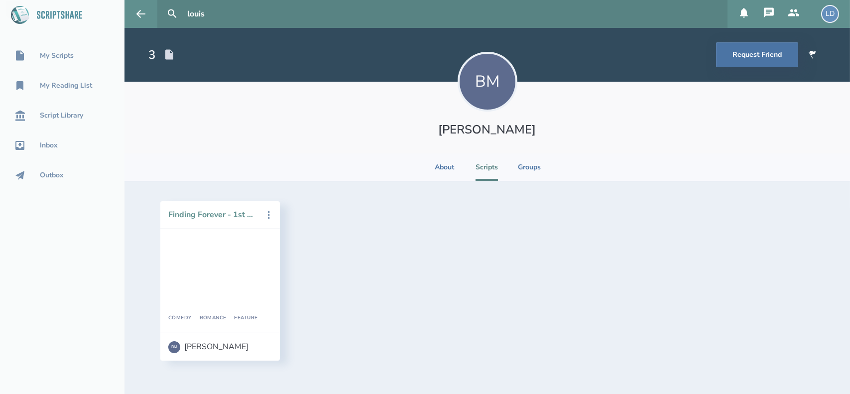
click at [210, 211] on button "Finding Forever - 1st Half" at bounding box center [213, 214] width 90 height 9
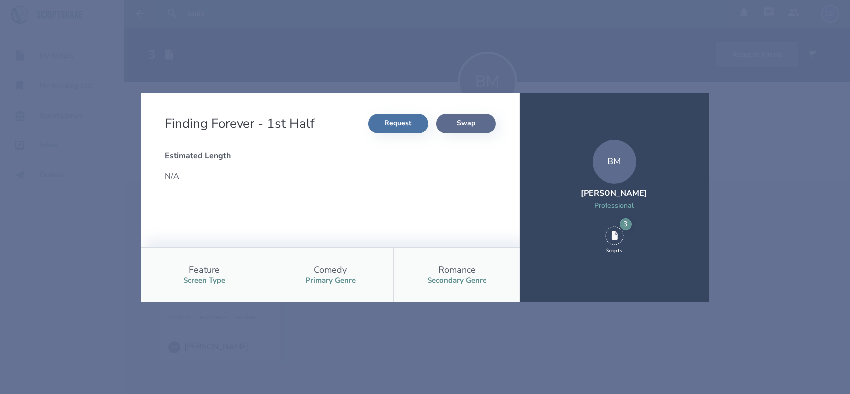
click at [468, 123] on button "Swap" at bounding box center [466, 124] width 60 height 20
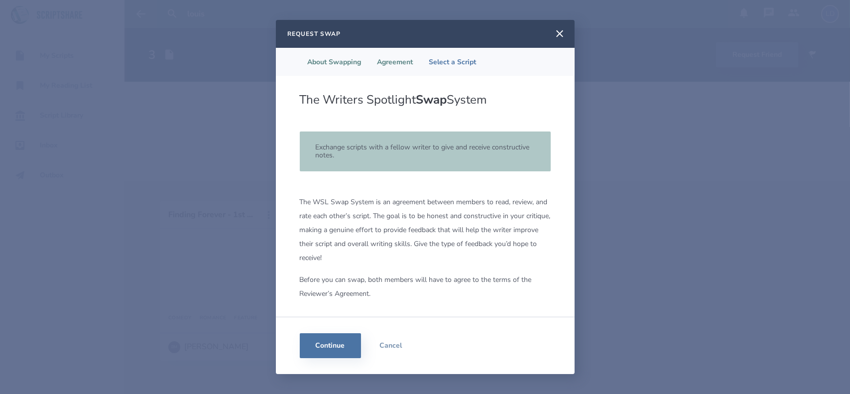
click at [402, 65] on li "Agreement" at bounding box center [395, 62] width 52 height 28
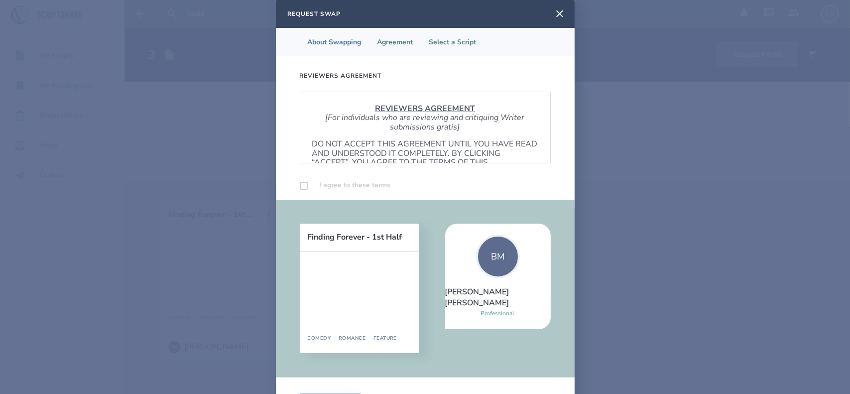
click at [450, 45] on li "Select a Script" at bounding box center [452, 42] width 63 height 28
click at [443, 41] on li "Select a Script" at bounding box center [452, 42] width 63 height 28
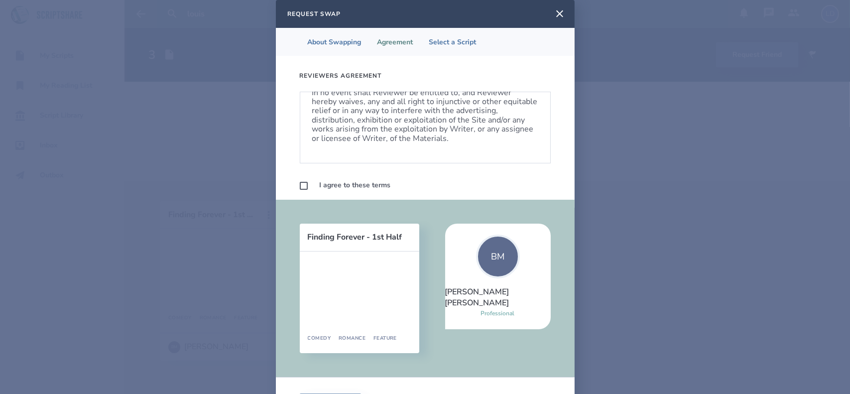
scroll to position [40, 0]
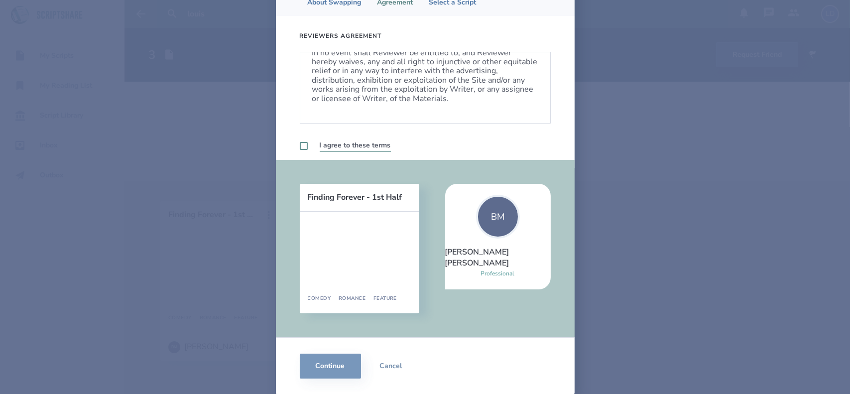
click at [302, 147] on label at bounding box center [304, 146] width 8 height 8
checkbox input "true"
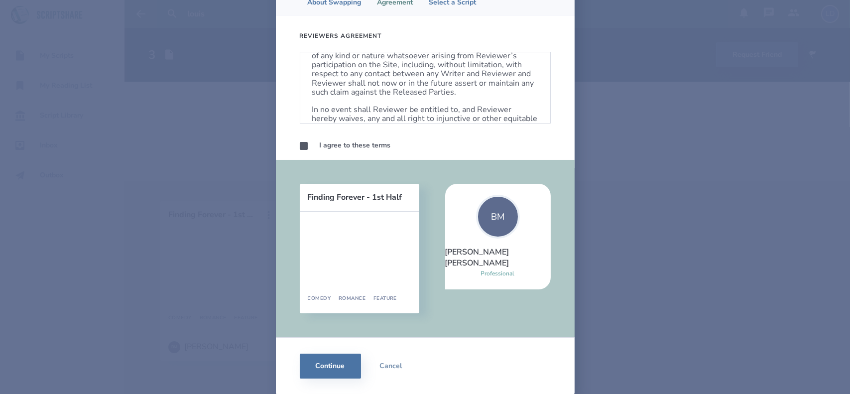
scroll to position [542, 0]
click at [458, 6] on li "Select a Script" at bounding box center [452, 2] width 63 height 28
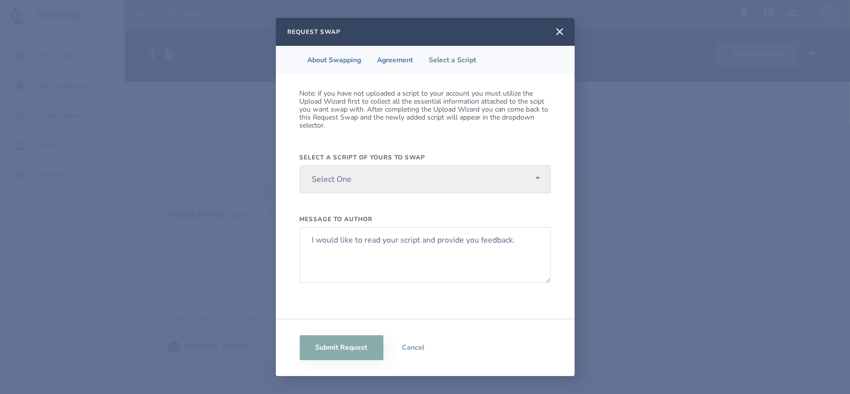
scroll to position [0, 0]
click at [557, 32] on icon at bounding box center [560, 32] width 12 height 12
